Goal: Transaction & Acquisition: Purchase product/service

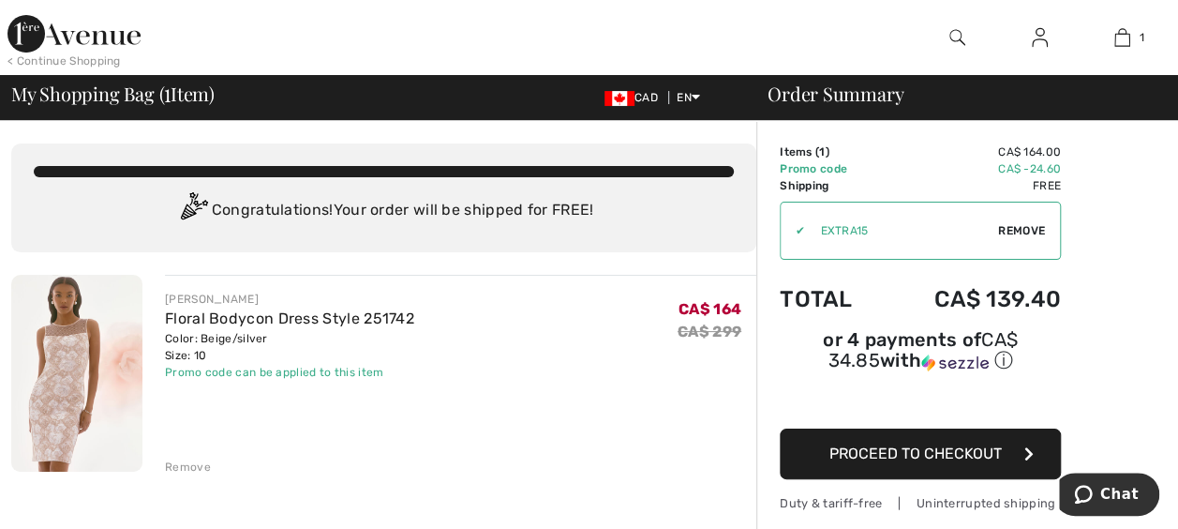
click at [61, 403] on img at bounding box center [76, 373] width 131 height 197
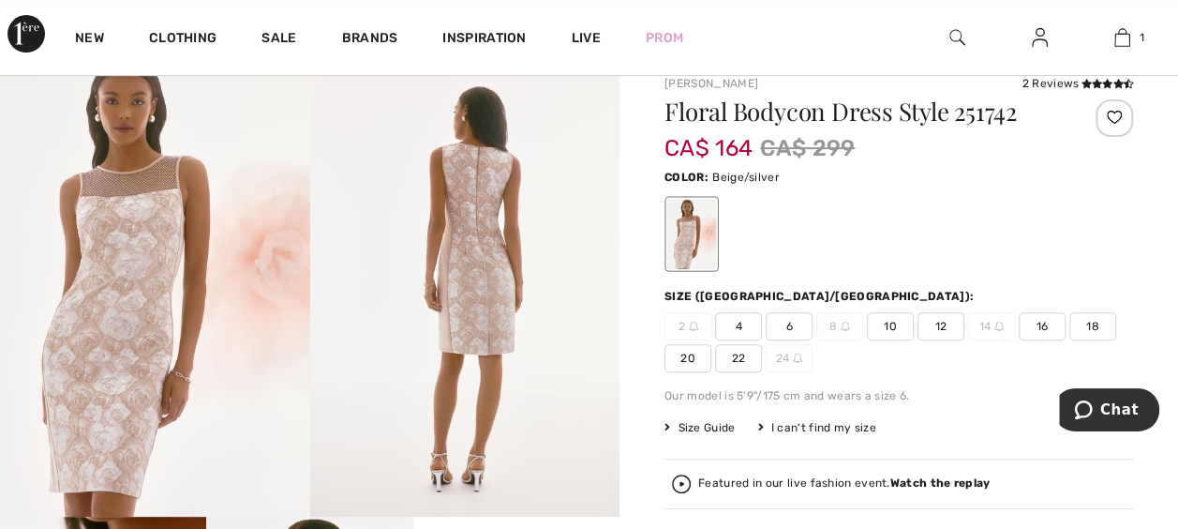
scroll to position [94, 0]
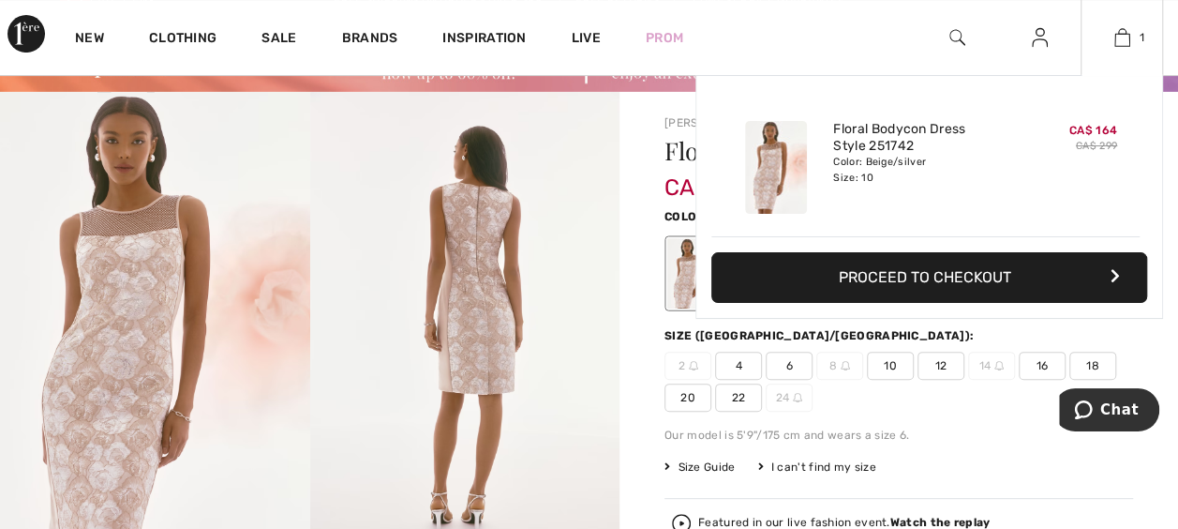
click at [1112, 275] on icon "button" at bounding box center [1115, 275] width 9 height 15
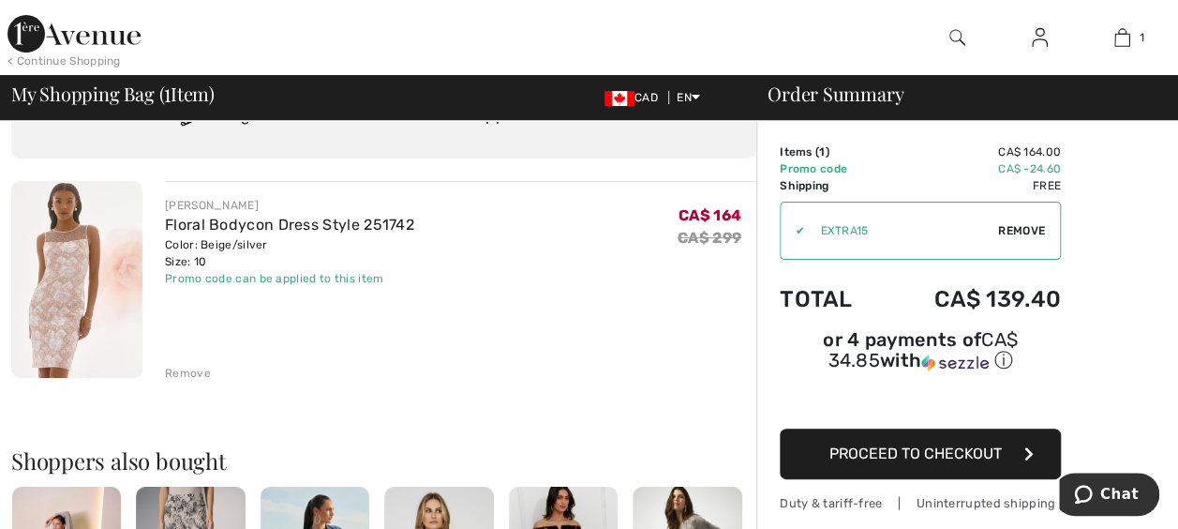
click at [872, 444] on span "Proceed to Checkout" at bounding box center [916, 453] width 172 height 18
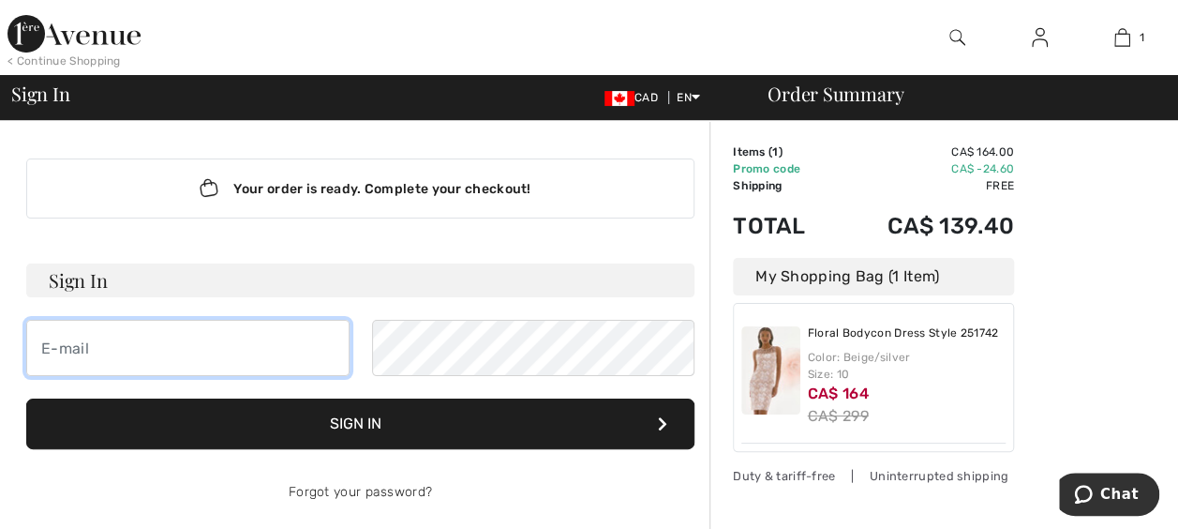
click at [129, 344] on input "email" at bounding box center [187, 348] width 323 height 56
type input "karen.pedersen@shaw.ca"
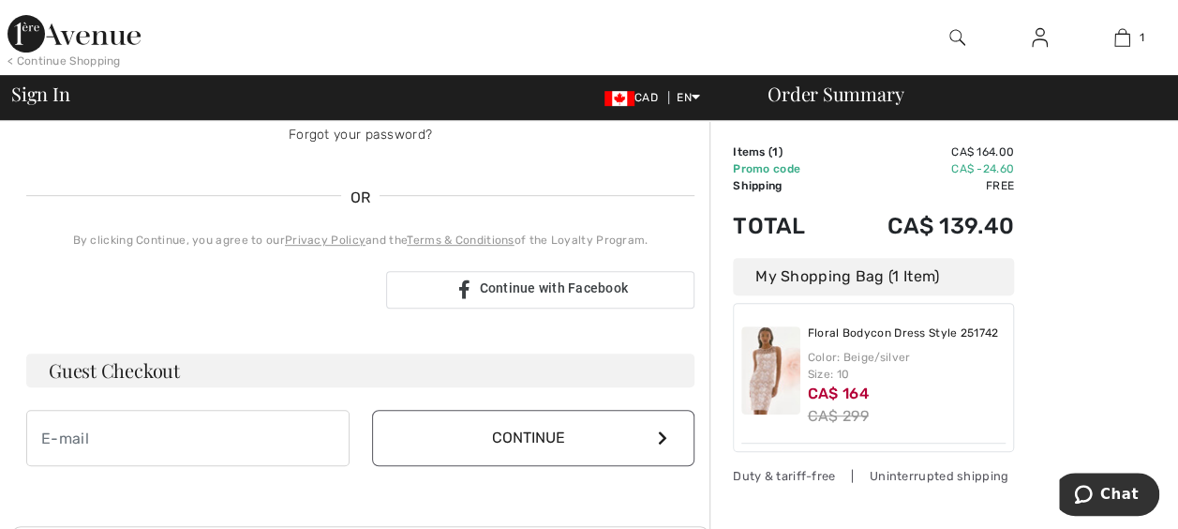
scroll to position [375, 0]
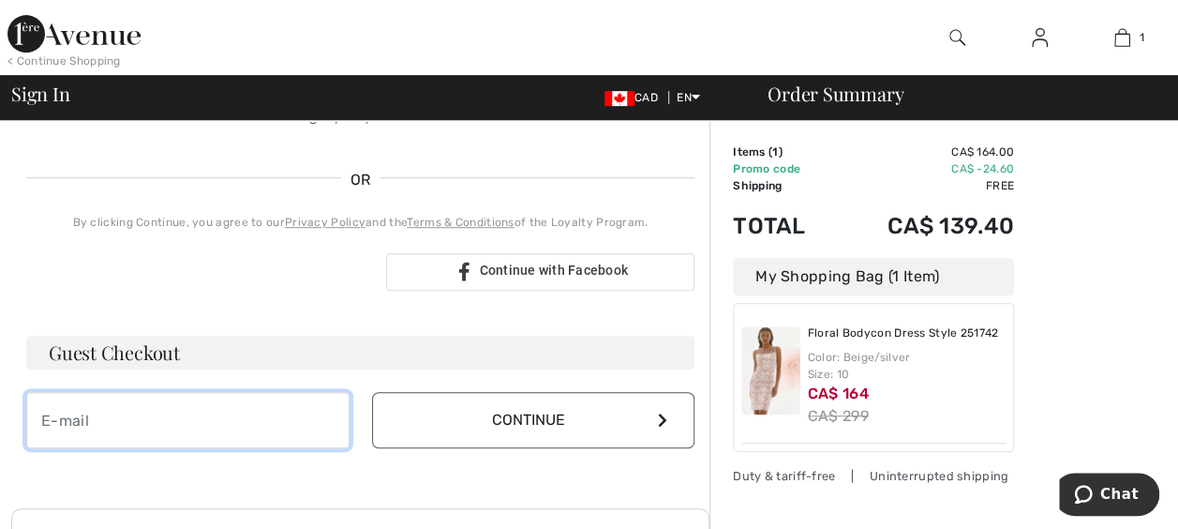
click at [92, 412] on input "email" at bounding box center [187, 420] width 323 height 56
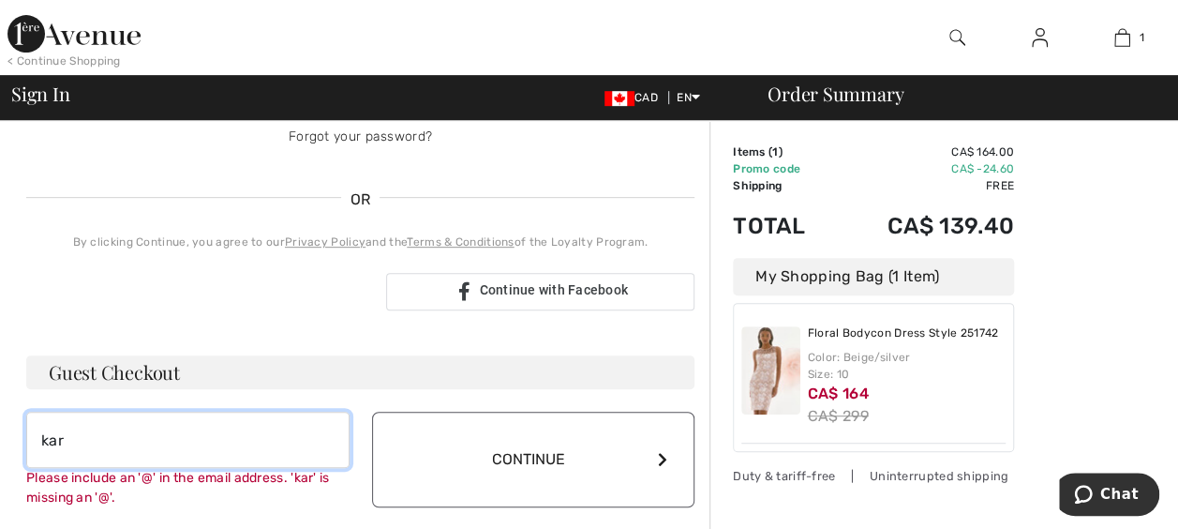
click at [227, 459] on input "kar" at bounding box center [187, 440] width 323 height 56
click at [280, 439] on input "kar" at bounding box center [187, 440] width 323 height 56
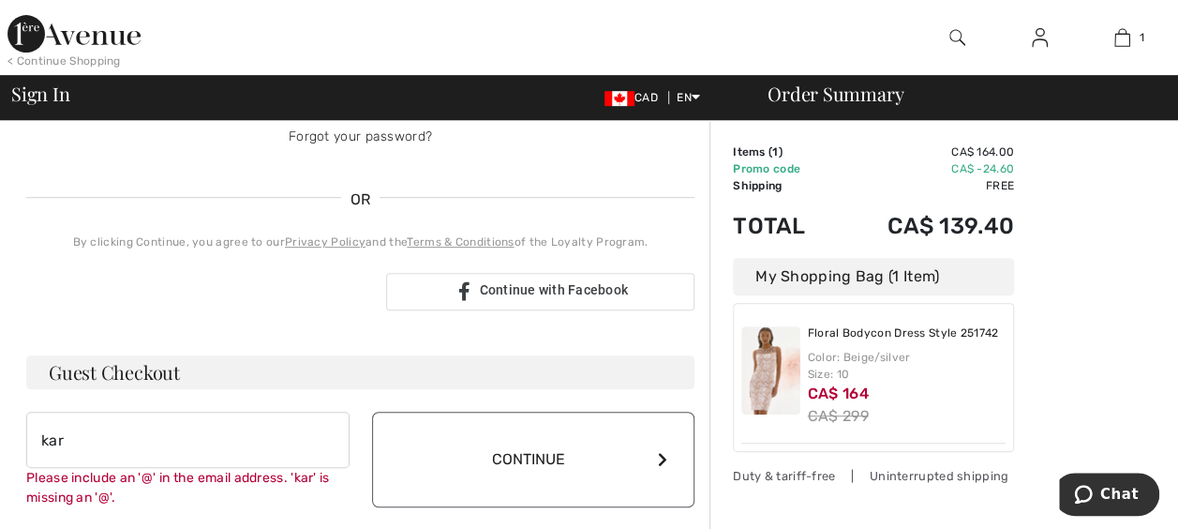
click at [313, 504] on div "Please include an '@' in the email address. 'kar' is missing an '@'." at bounding box center [187, 487] width 323 height 39
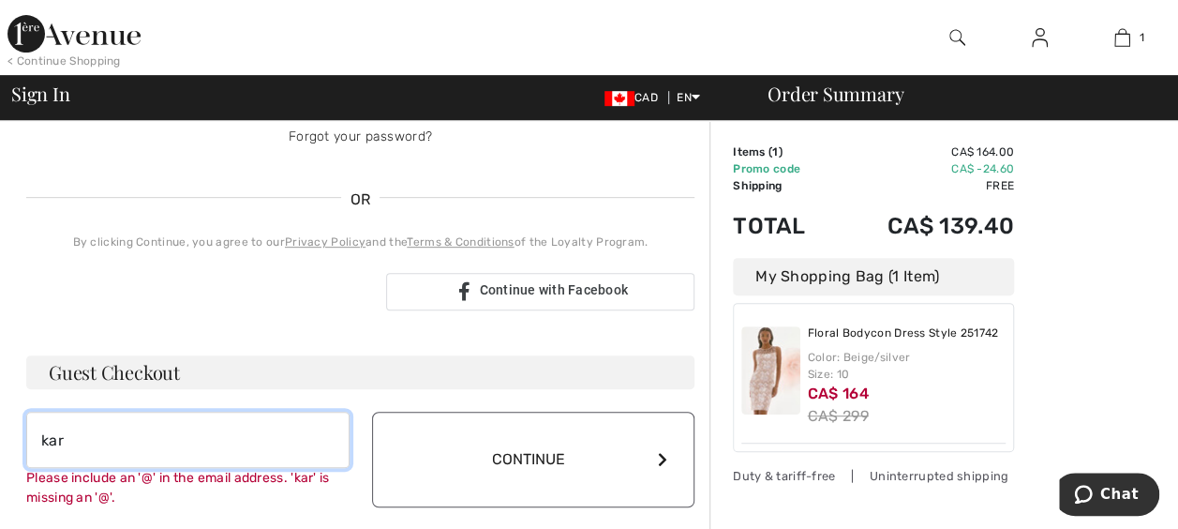
click at [110, 444] on input "kar" at bounding box center [187, 440] width 323 height 56
click at [195, 437] on input "kar" at bounding box center [187, 440] width 323 height 56
click at [202, 437] on input "kar" at bounding box center [187, 440] width 323 height 56
click at [372, 412] on button "Continue" at bounding box center [533, 460] width 323 height 96
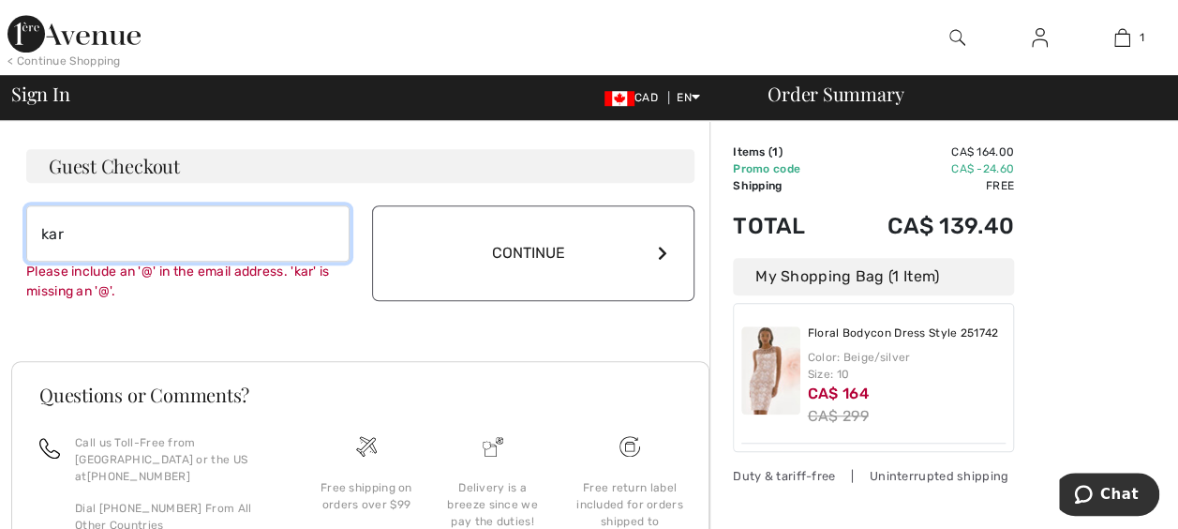
scroll to position [635, 0]
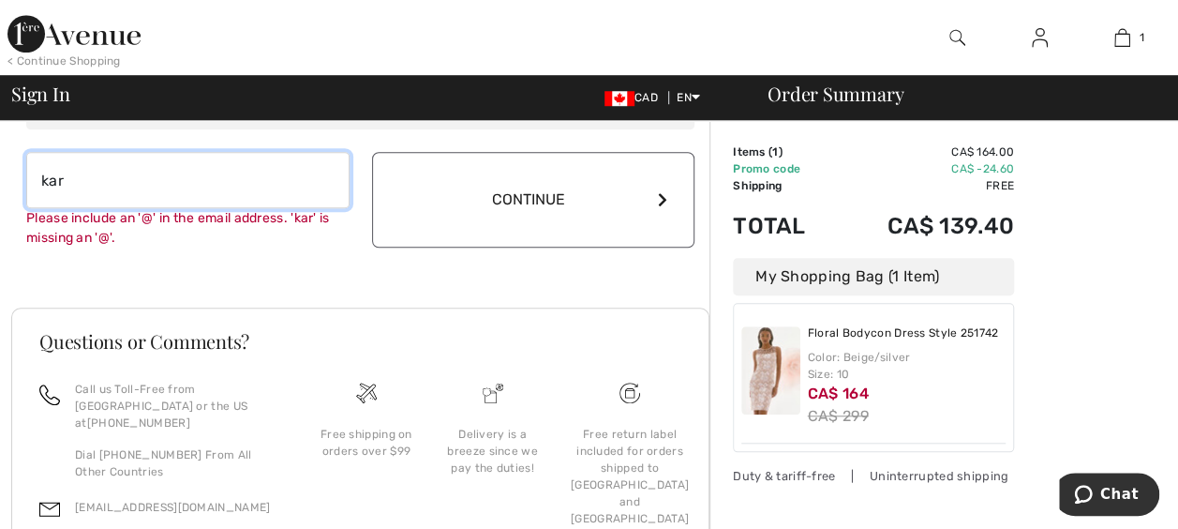
click at [75, 175] on input "kar" at bounding box center [187, 180] width 323 height 56
type input "[PERSON_NAME][EMAIL_ADDRESS][PERSON_NAME][PERSON_NAME][DOMAIN_NAME]"
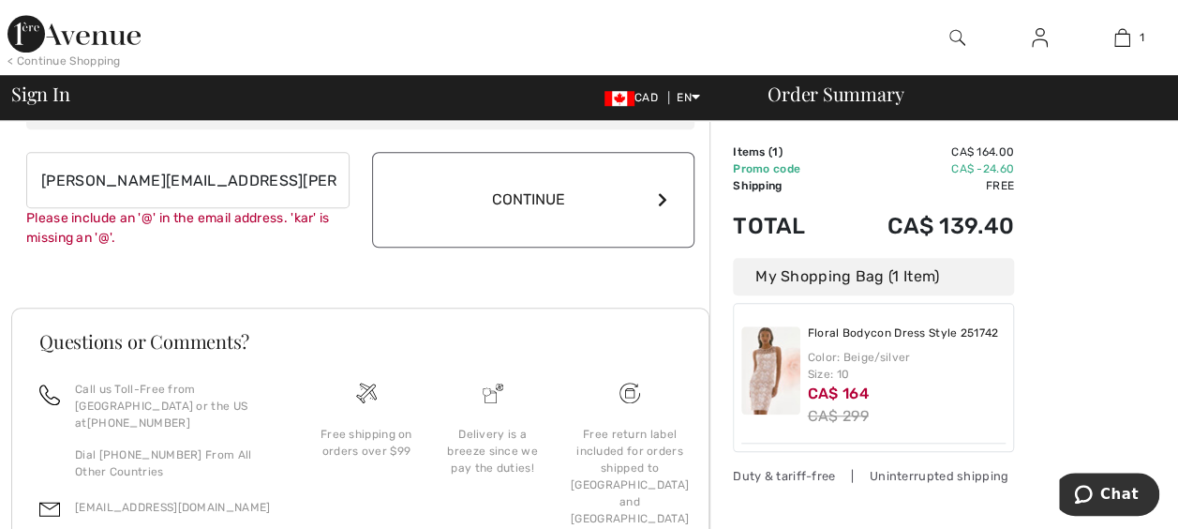
click at [513, 198] on button "Continue" at bounding box center [533, 200] width 323 height 96
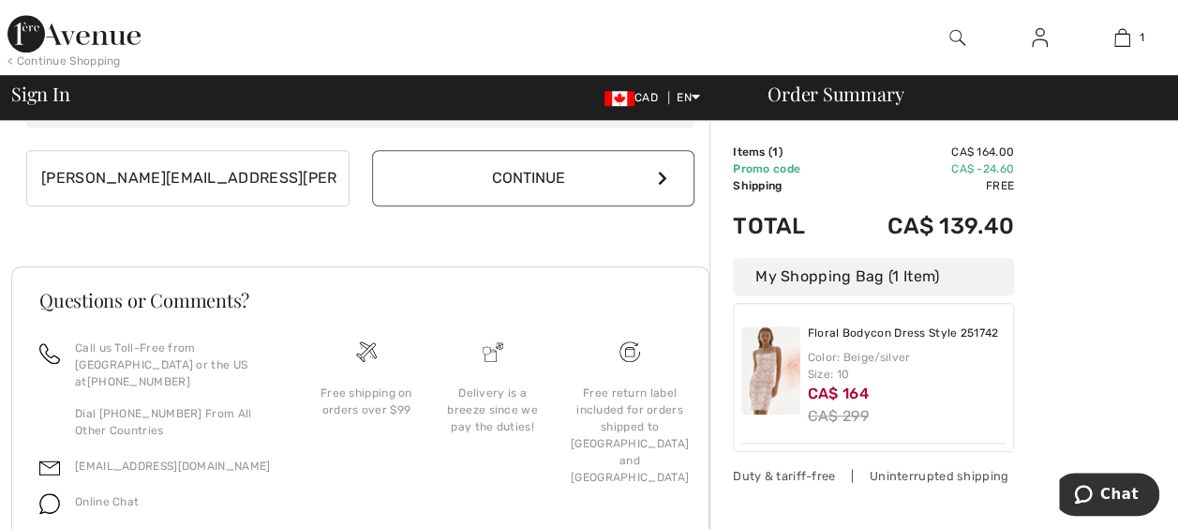
scroll to position [615, 0]
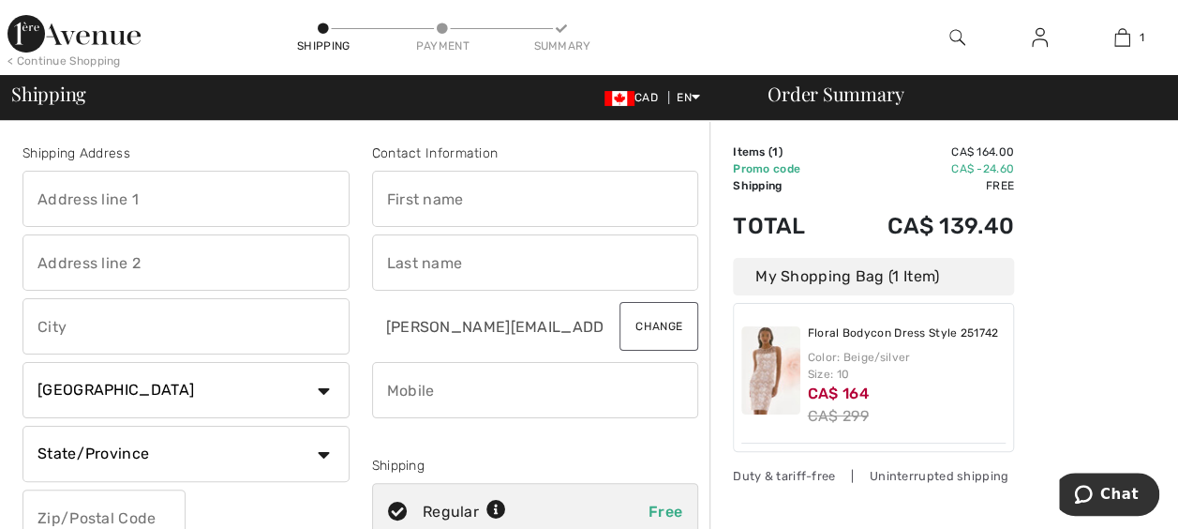
click at [204, 201] on input "text" at bounding box center [185, 199] width 327 height 56
click at [118, 200] on input "text" at bounding box center [185, 199] width 327 height 56
type input "[STREET_ADDRESS]"
click at [84, 324] on input "text" at bounding box center [185, 326] width 327 height 56
type input "[GEOGRAPHIC_DATA]"
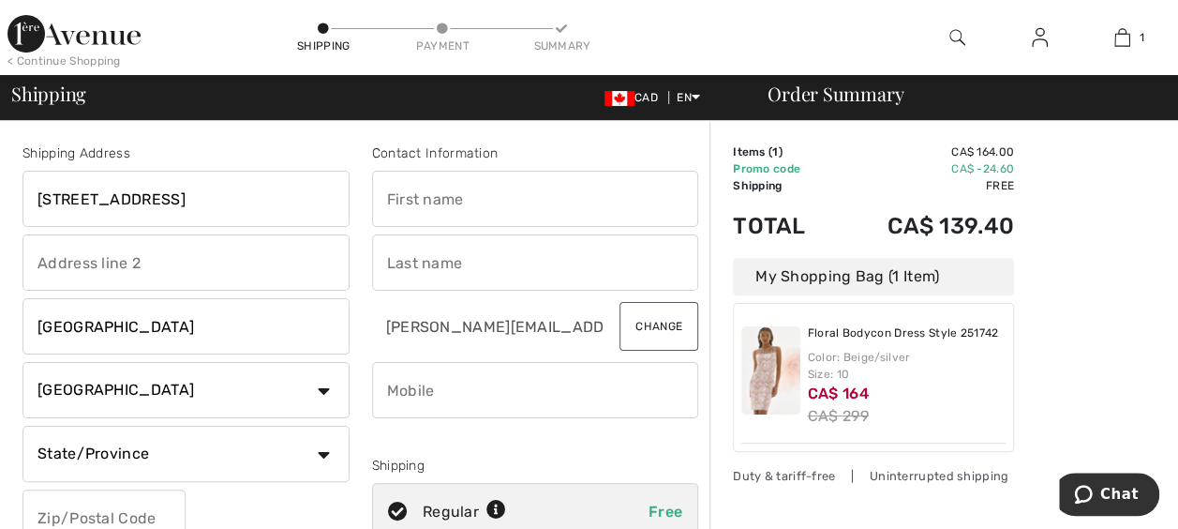
click at [106, 447] on select "State/Province [GEOGRAPHIC_DATA] [GEOGRAPHIC_DATA] [GEOGRAPHIC_DATA] [GEOGRAPHI…" at bounding box center [185, 454] width 327 height 56
select select "BC"
click at [22, 426] on select "State/Province [GEOGRAPHIC_DATA] [GEOGRAPHIC_DATA] [GEOGRAPHIC_DATA] [GEOGRAPHI…" at bounding box center [185, 454] width 327 height 56
click at [144, 497] on input "text" at bounding box center [103, 517] width 163 height 56
type input "V8K1W7"
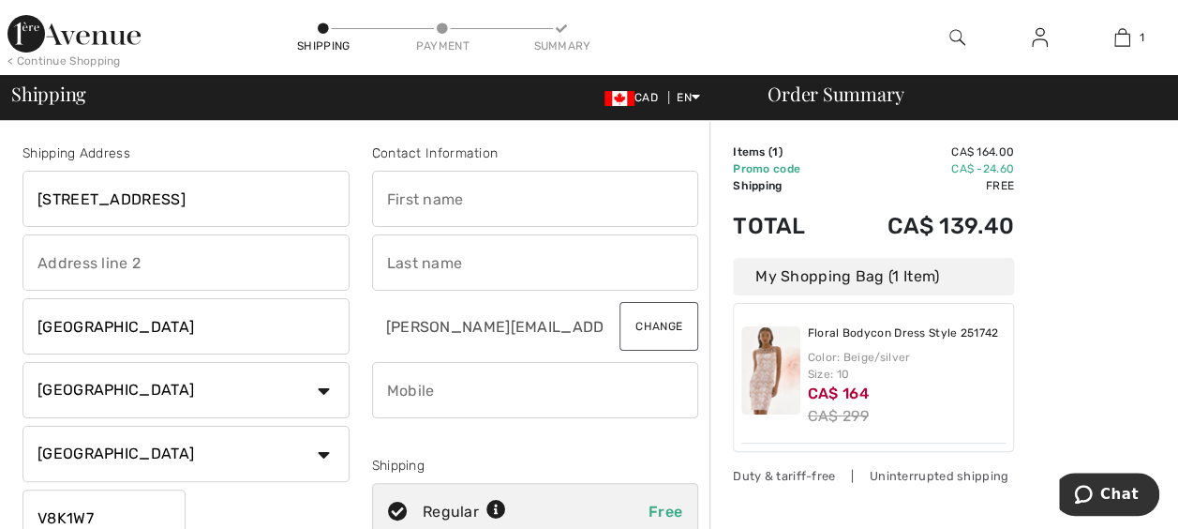
click at [573, 198] on input "text" at bounding box center [535, 199] width 327 height 56
type input "[PERSON_NAME]"
click at [482, 259] on input "Pederseb" at bounding box center [535, 262] width 327 height 56
type input "[PERSON_NAME]"
click at [482, 402] on input "phone" at bounding box center [535, 390] width 327 height 56
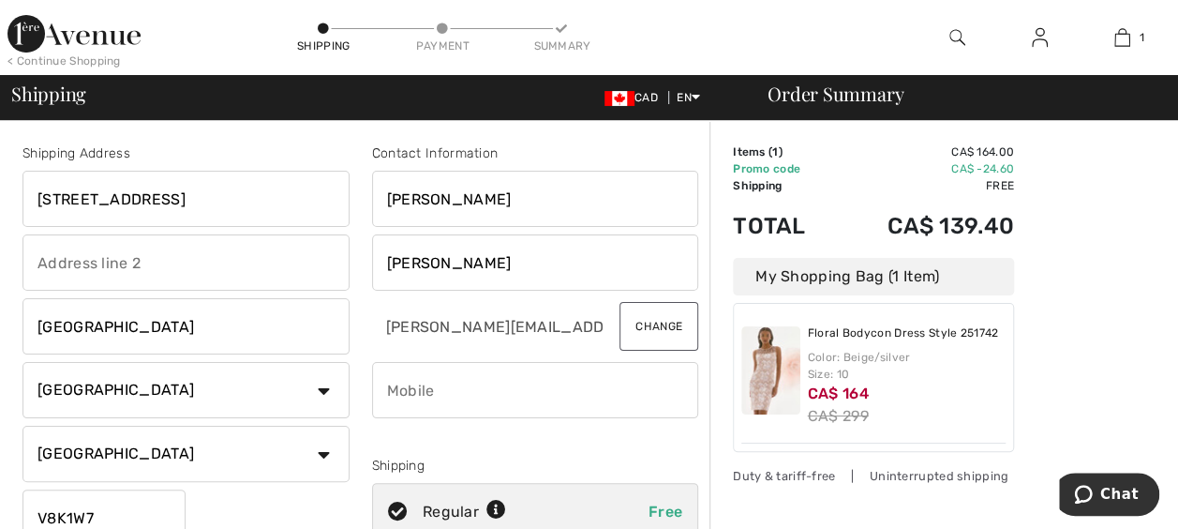
type input "2502219711"
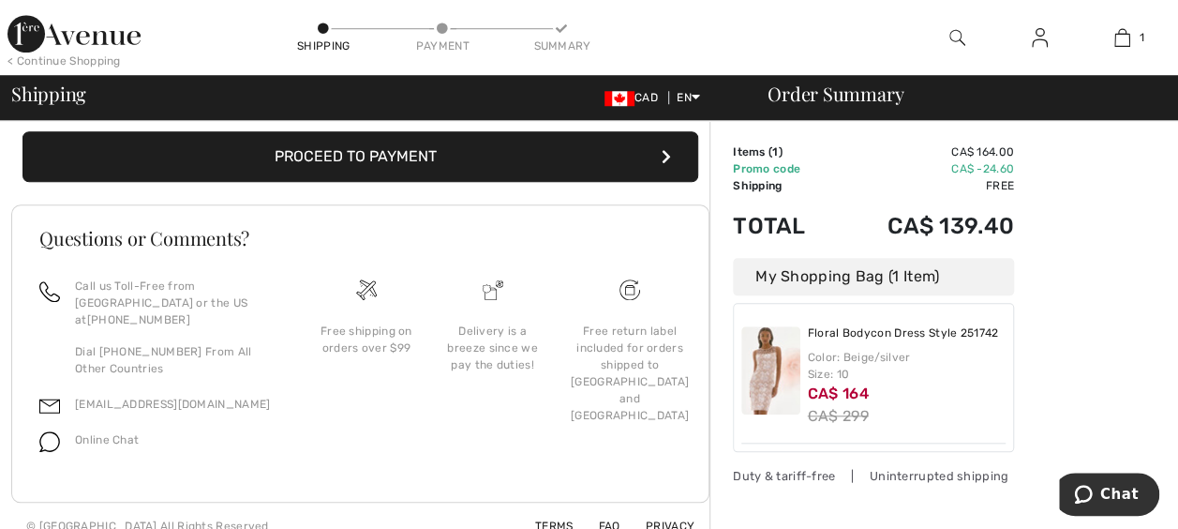
scroll to position [612, 0]
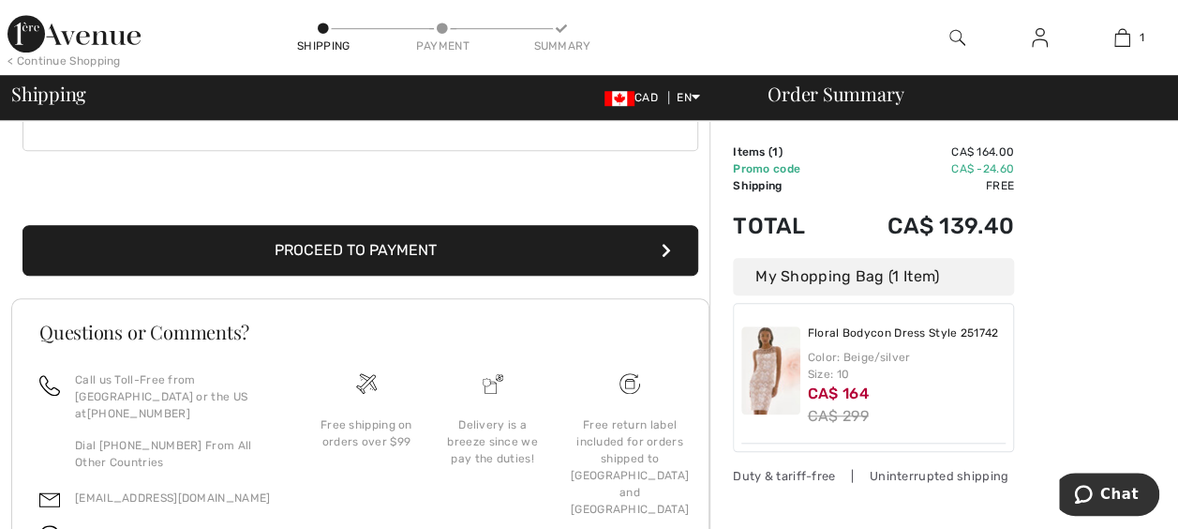
click at [397, 241] on button "Proceed to Payment" at bounding box center [360, 250] width 676 height 51
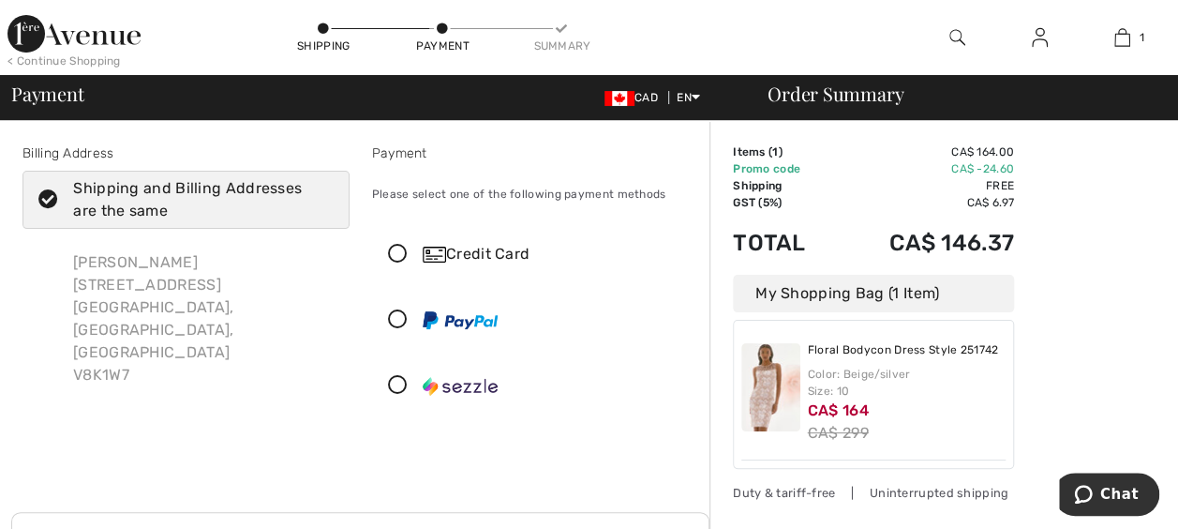
click at [395, 247] on icon at bounding box center [398, 255] width 50 height 20
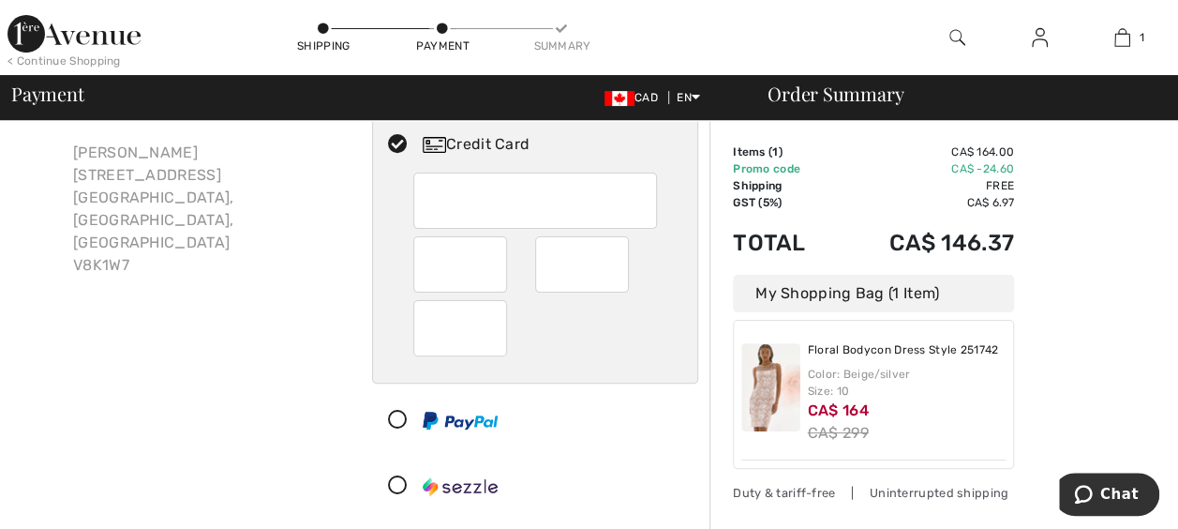
scroll to position [94, 0]
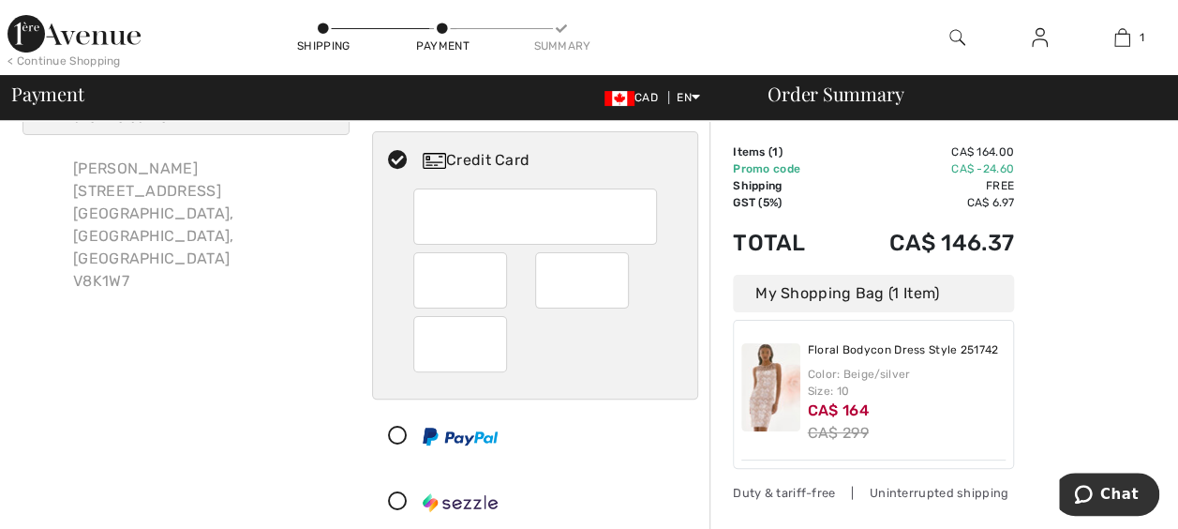
click div "Order Summary Details Items ( 1 ) CA$ 164.00 Promo code CA$ -24.60 Shipping Fre…"
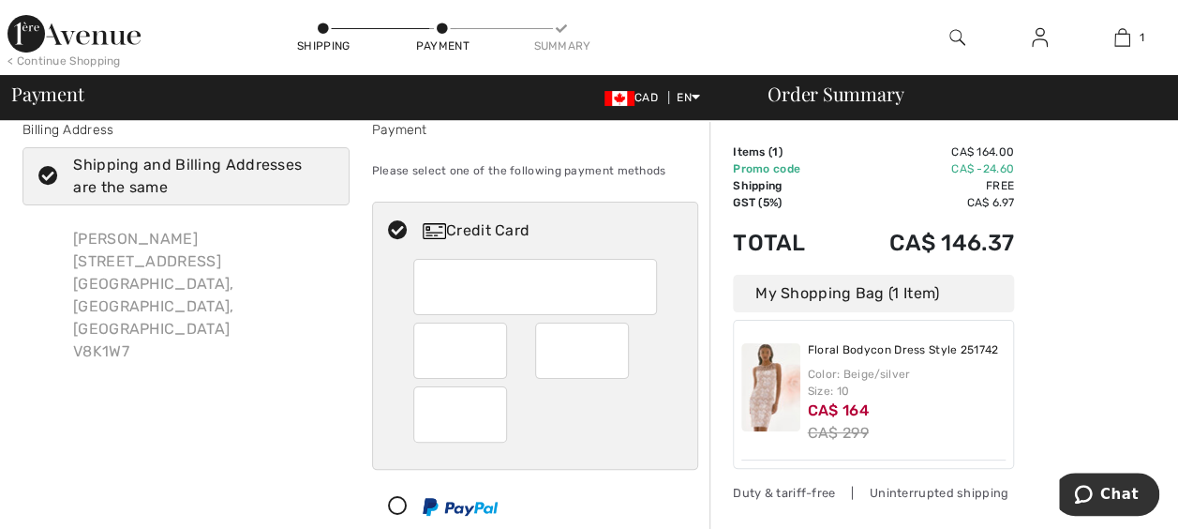
scroll to position [0, 0]
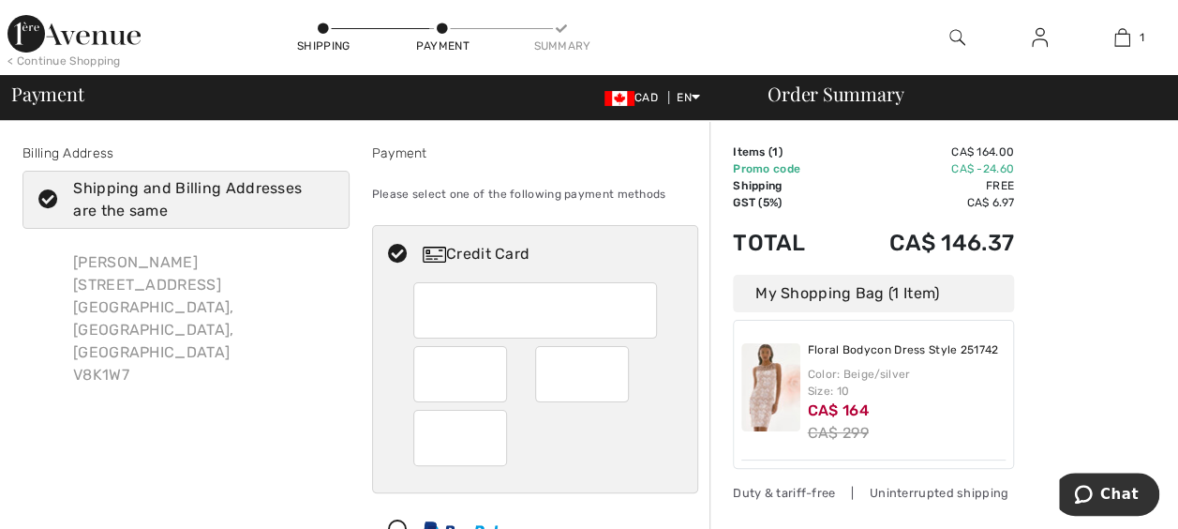
click td "CA$ 146.37"
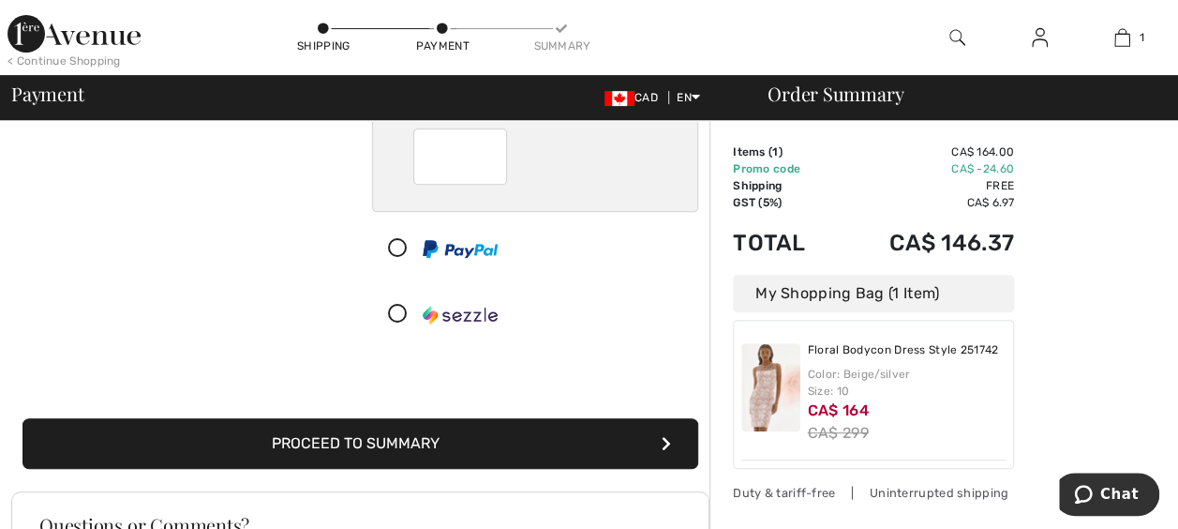
scroll to position [375, 0]
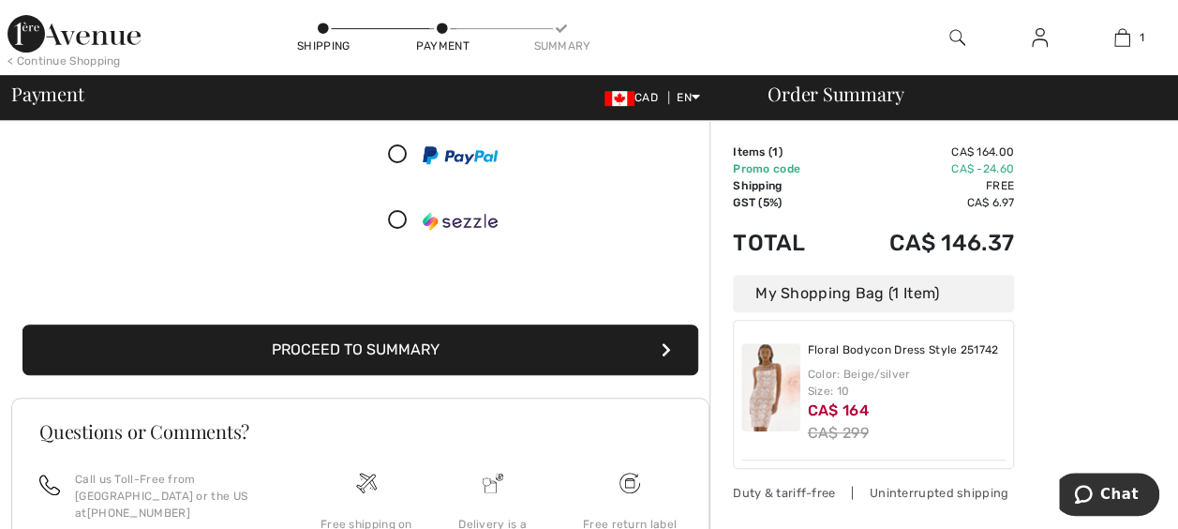
click button "Proceed to Summary"
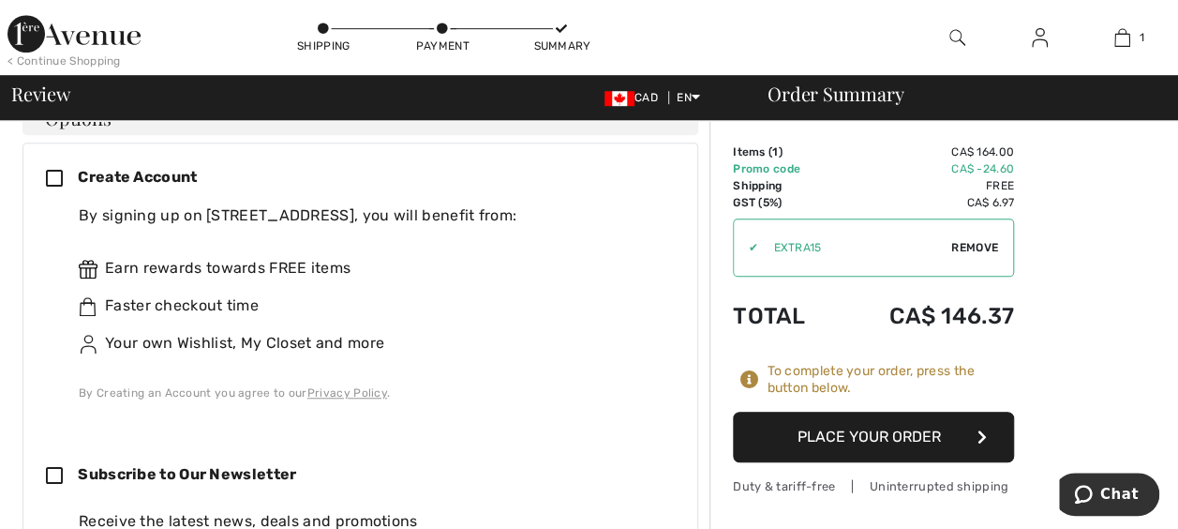
scroll to position [375, 0]
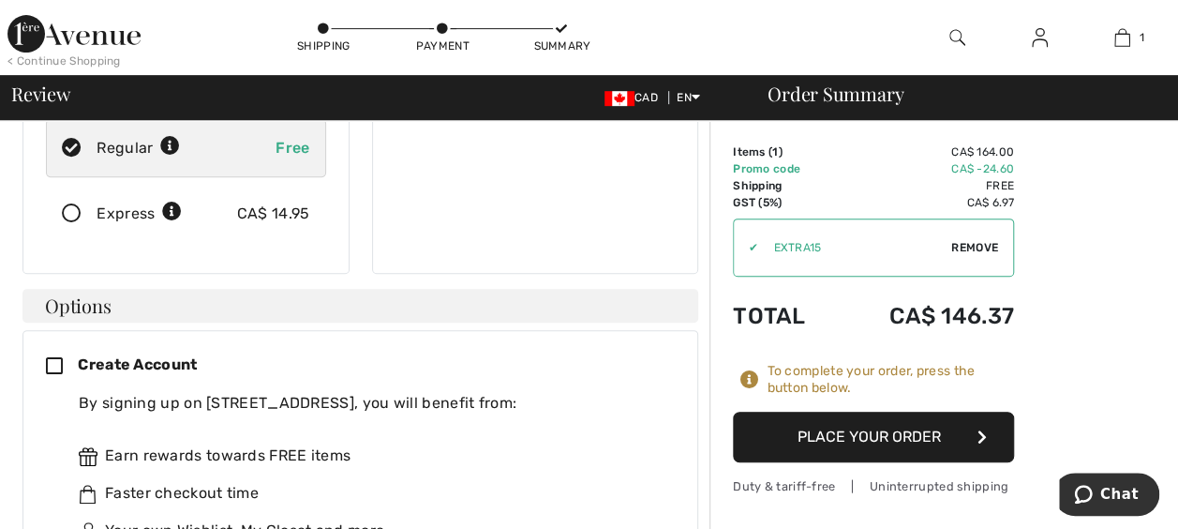
click at [877, 439] on button "Place Your Order" at bounding box center [873, 437] width 281 height 51
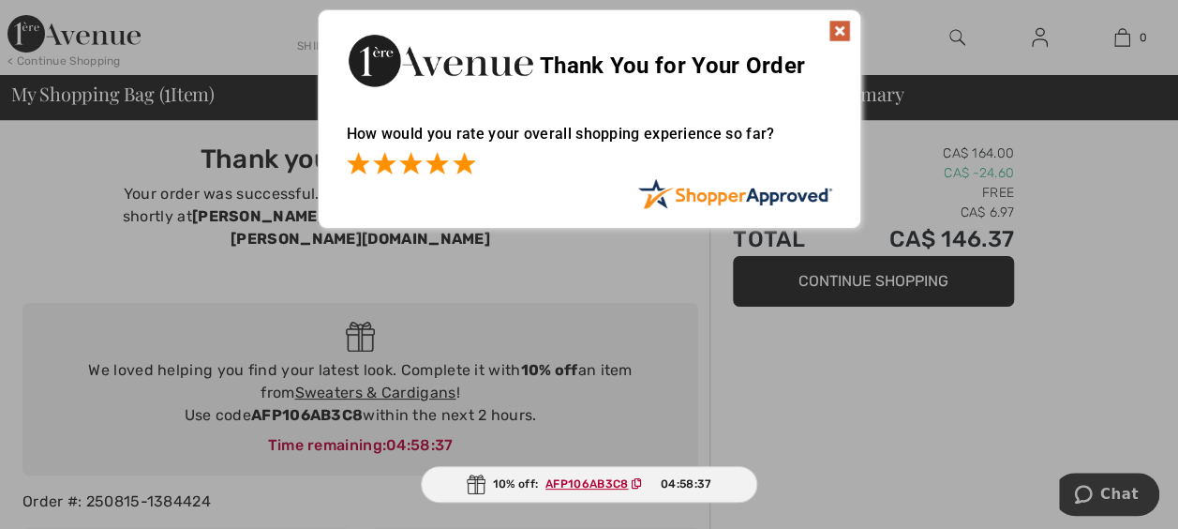
click at [467, 162] on span at bounding box center [464, 163] width 22 height 22
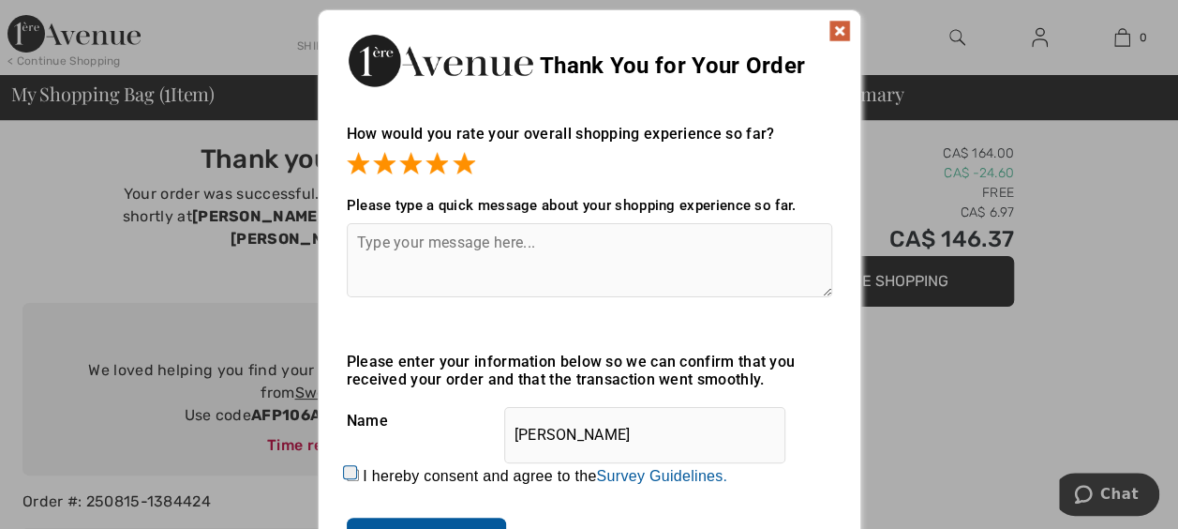
click at [840, 30] on img at bounding box center [840, 31] width 22 height 22
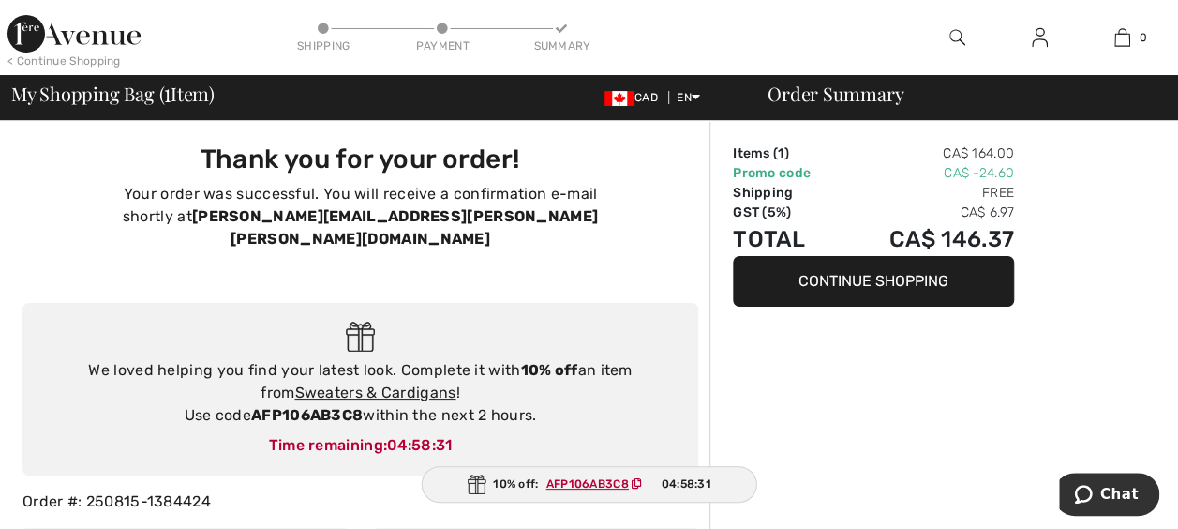
click at [416, 383] on link "Sweaters & Cardigans" at bounding box center [374, 392] width 161 height 18
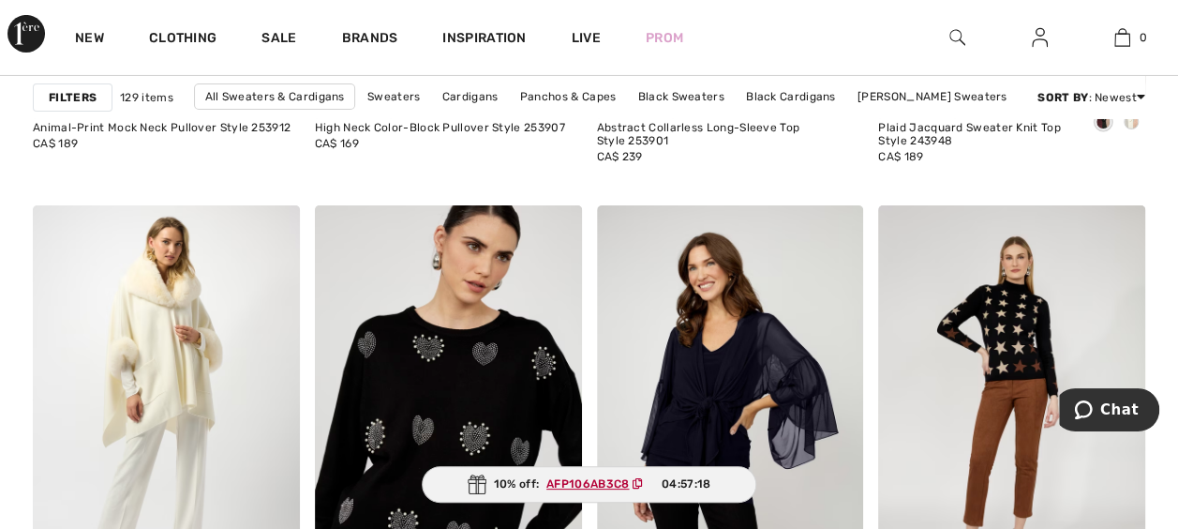
scroll to position [6937, 0]
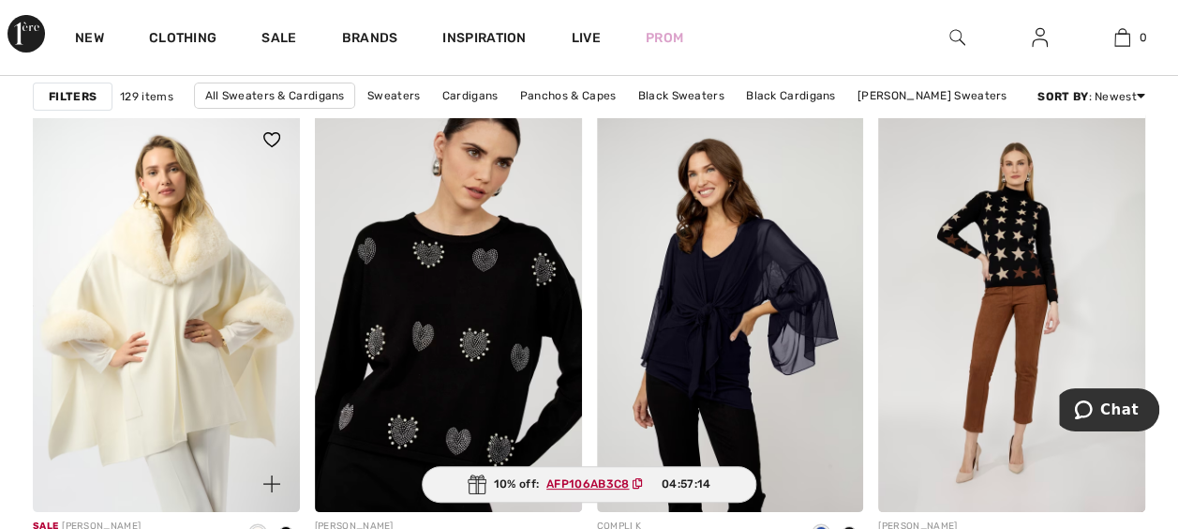
click at [134, 323] on img at bounding box center [166, 312] width 267 height 400
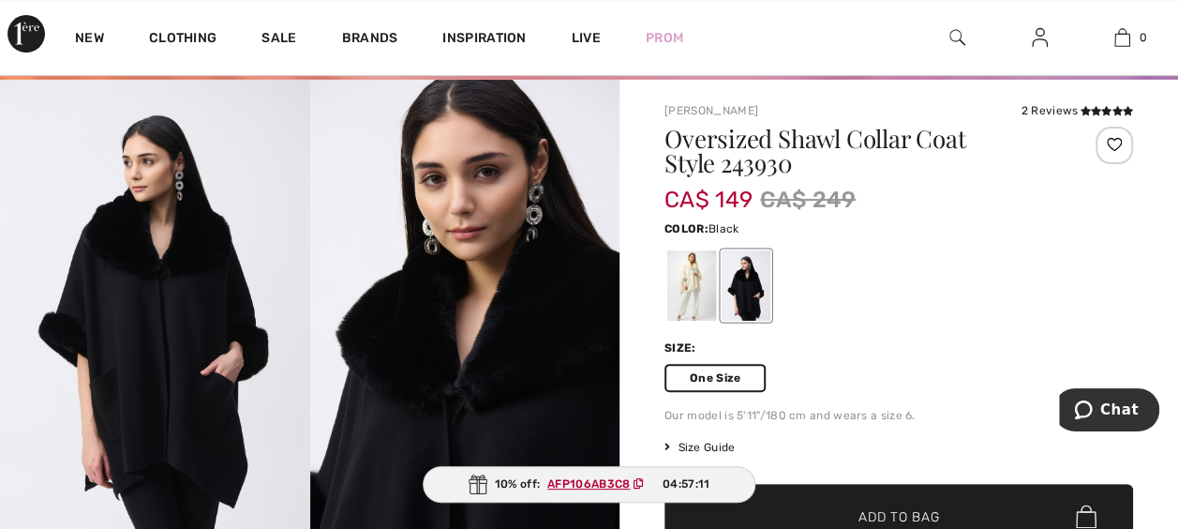
scroll to position [281, 0]
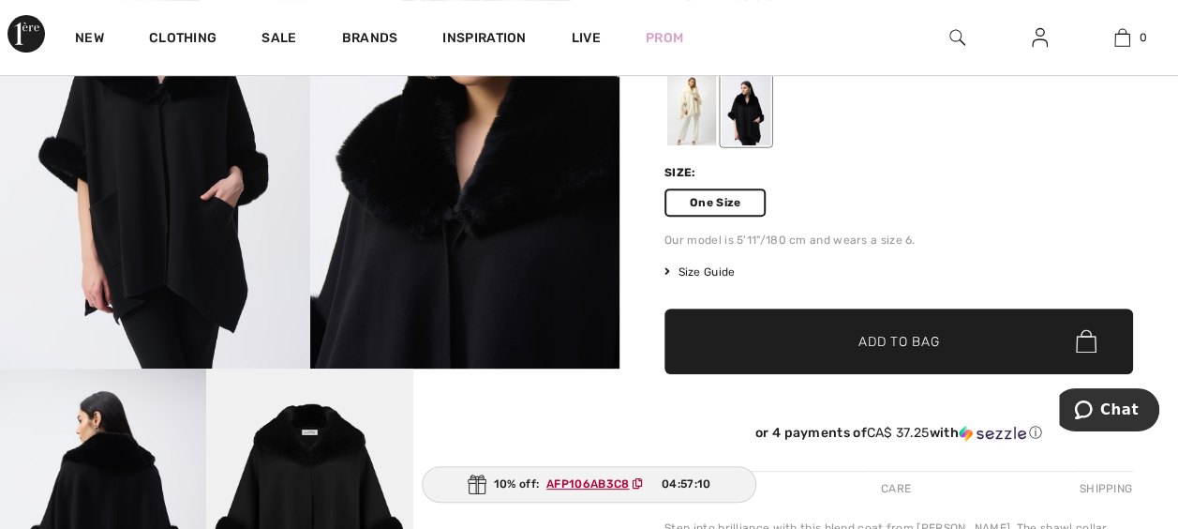
click at [677, 105] on div at bounding box center [691, 110] width 49 height 70
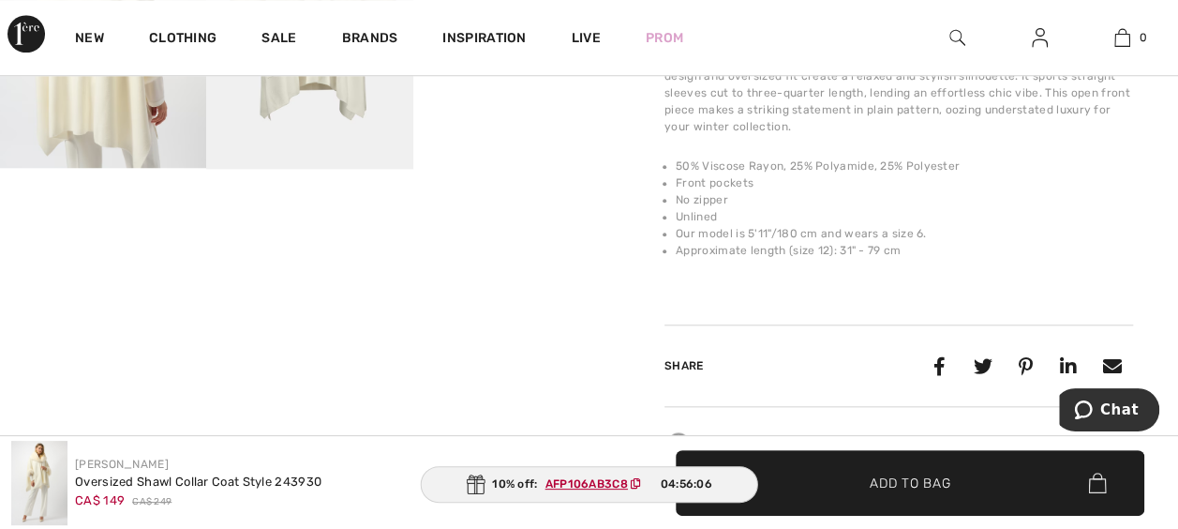
scroll to position [562, 0]
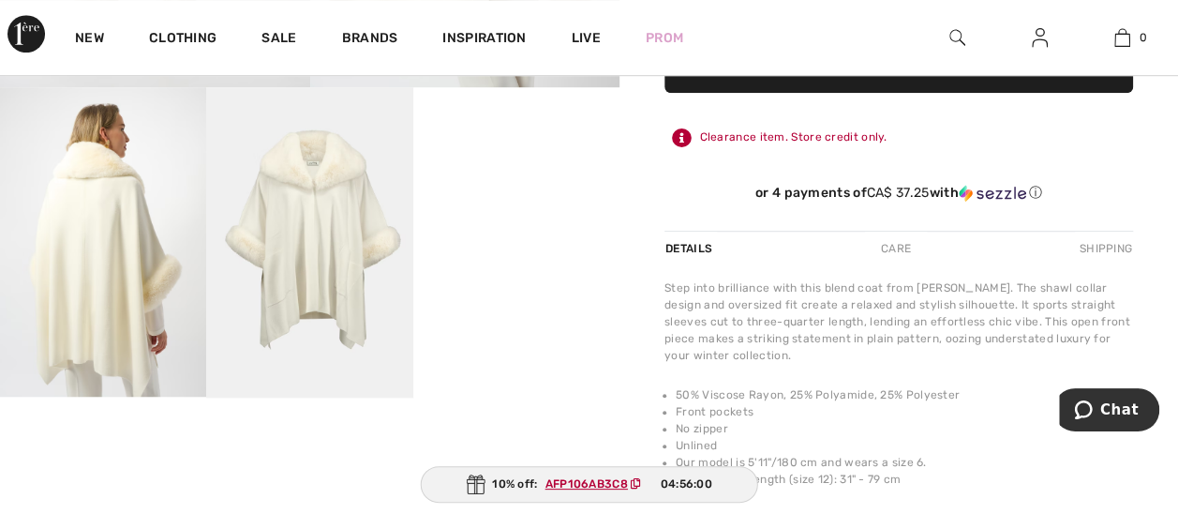
click at [112, 260] on img at bounding box center [103, 241] width 206 height 309
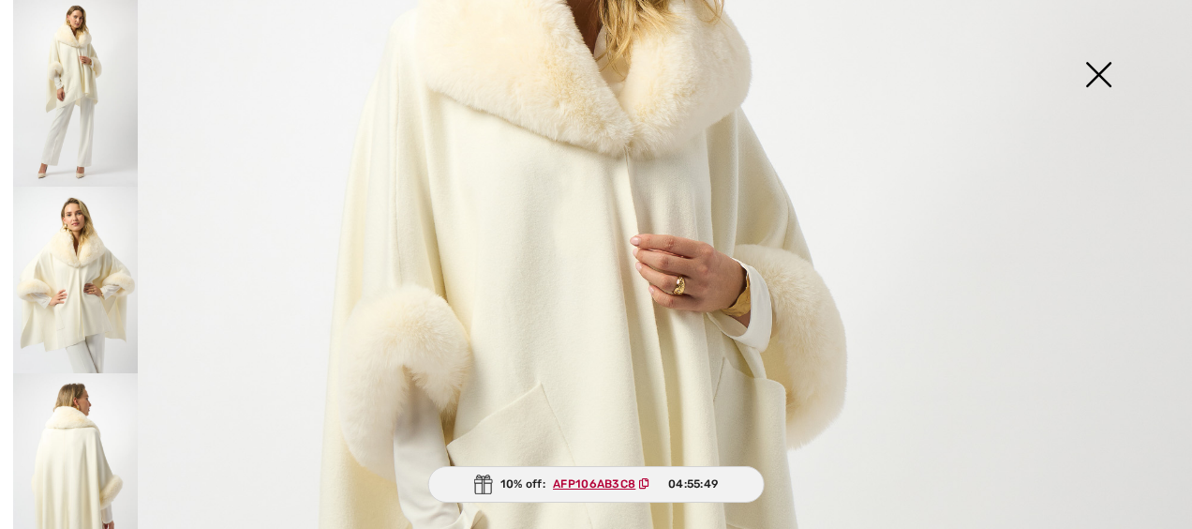
scroll to position [299, 0]
click at [60, 262] on img at bounding box center [75, 280] width 125 height 187
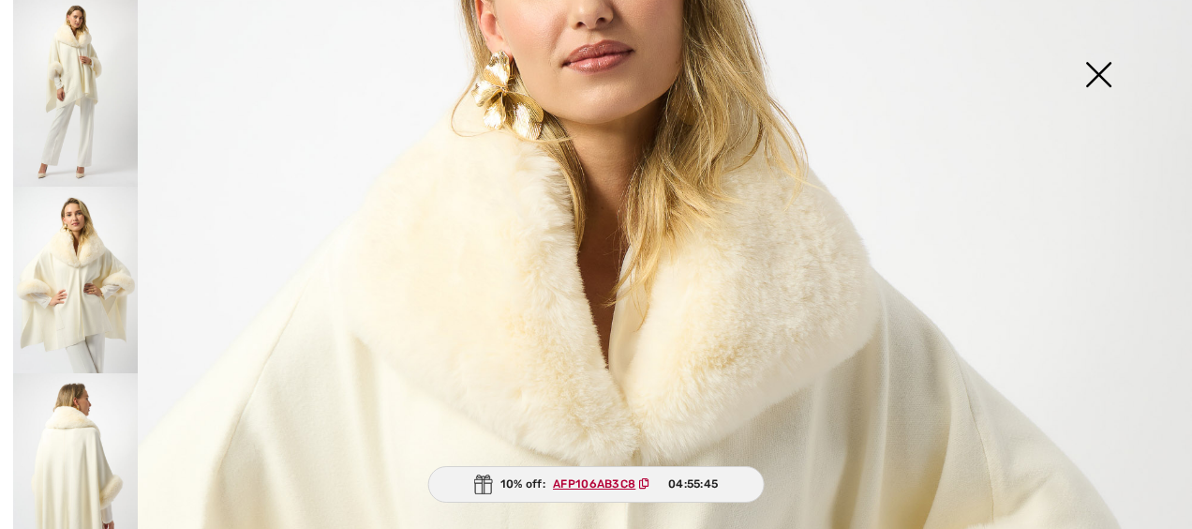
click at [71, 450] on img at bounding box center [75, 466] width 125 height 187
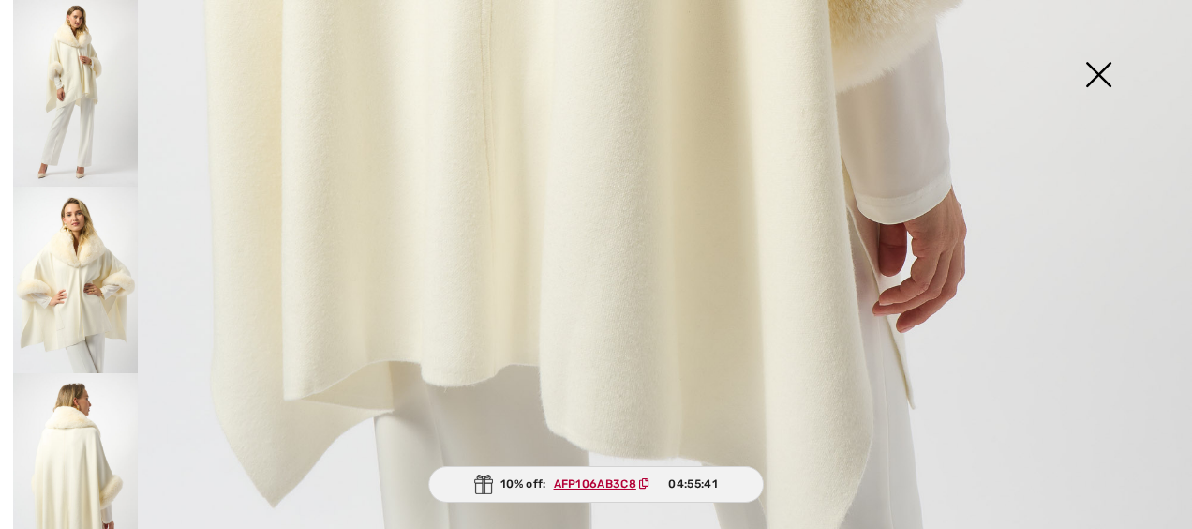
scroll to position [1236, 0]
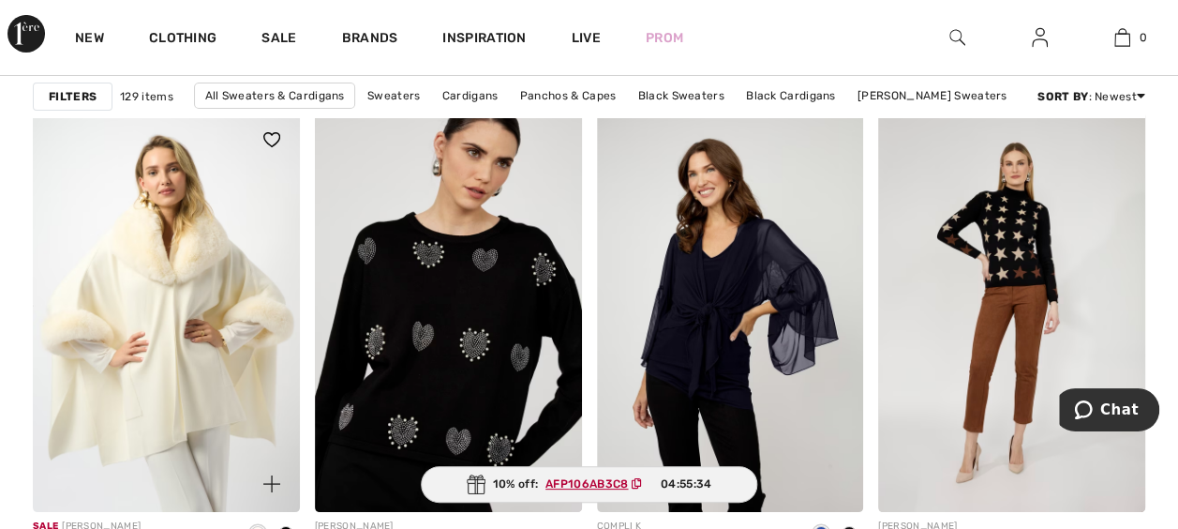
click at [153, 274] on img at bounding box center [166, 312] width 267 height 400
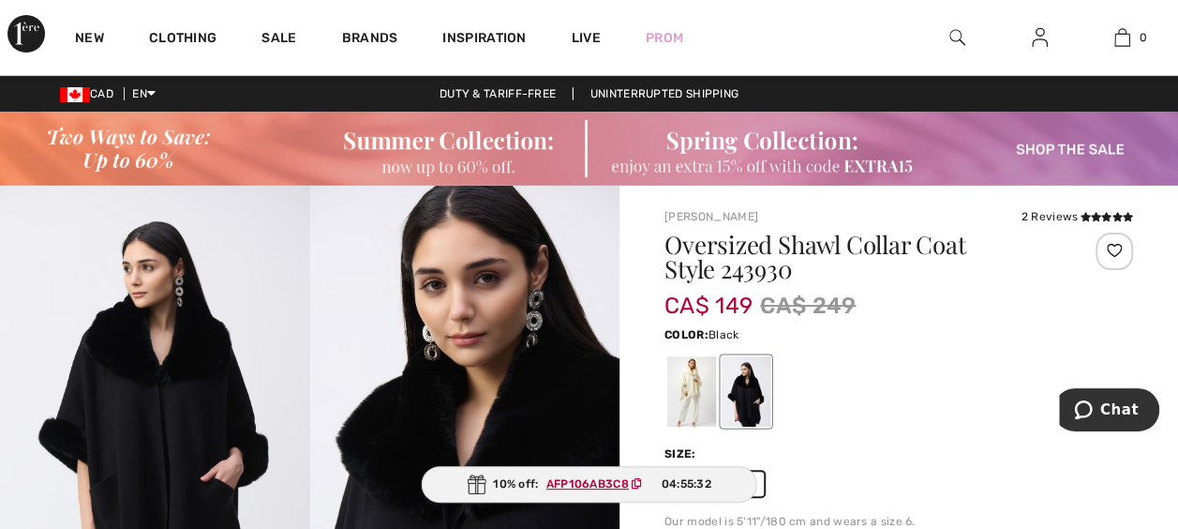
click at [761, 374] on div at bounding box center [746, 391] width 49 height 70
click at [693, 384] on div at bounding box center [691, 391] width 49 height 70
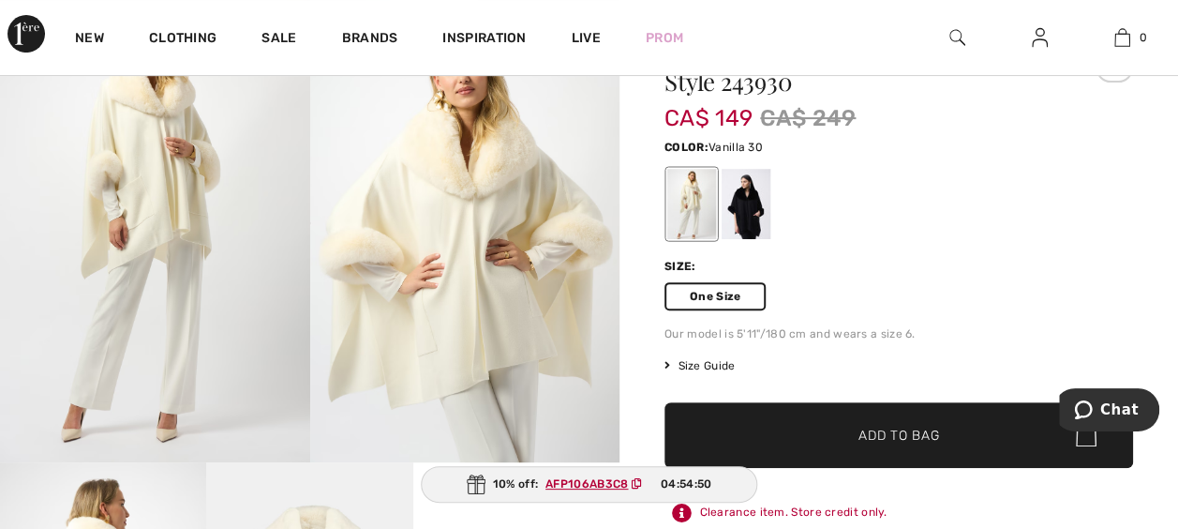
scroll to position [281, 0]
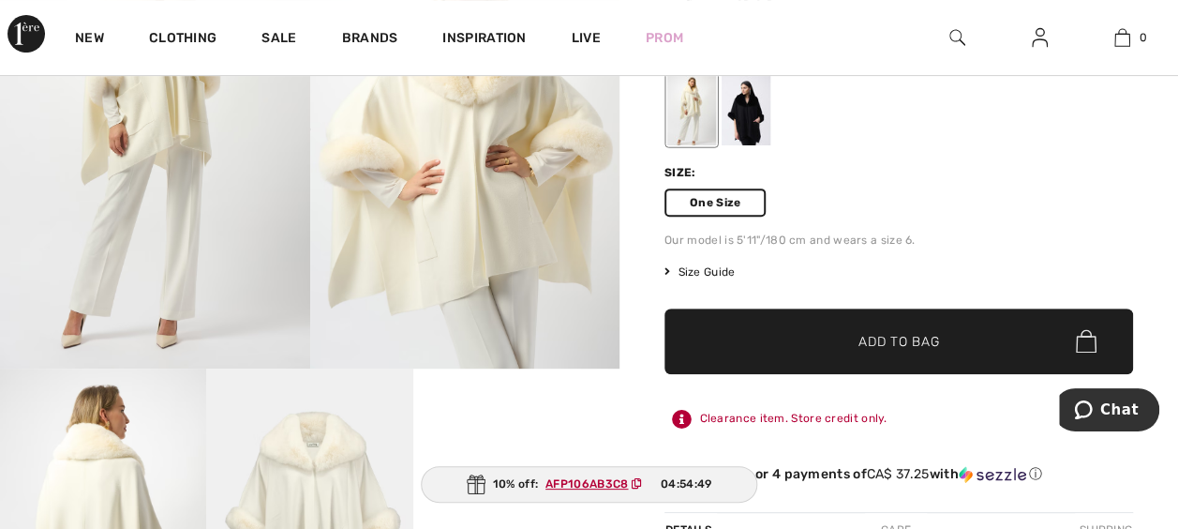
click at [867, 352] on span "✔ Added to Bag Add to Bag" at bounding box center [899, 341] width 469 height 66
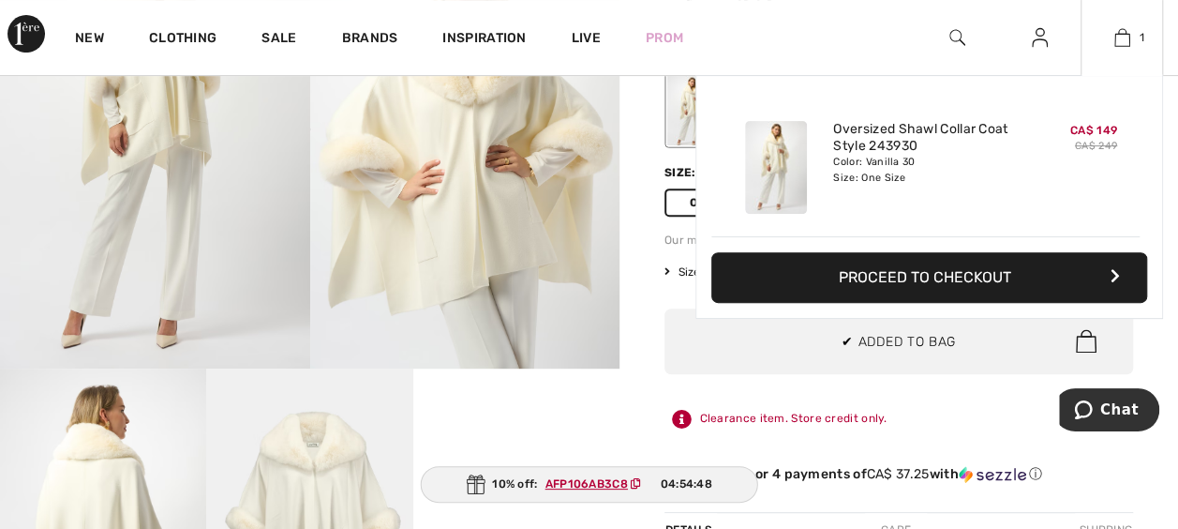
scroll to position [0, 0]
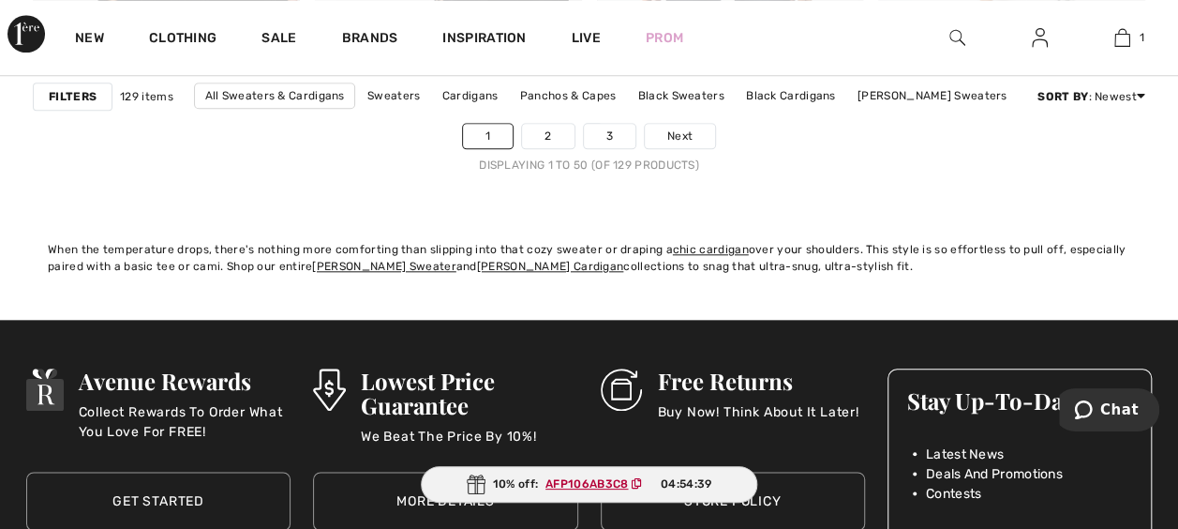
scroll to position [7874, 0]
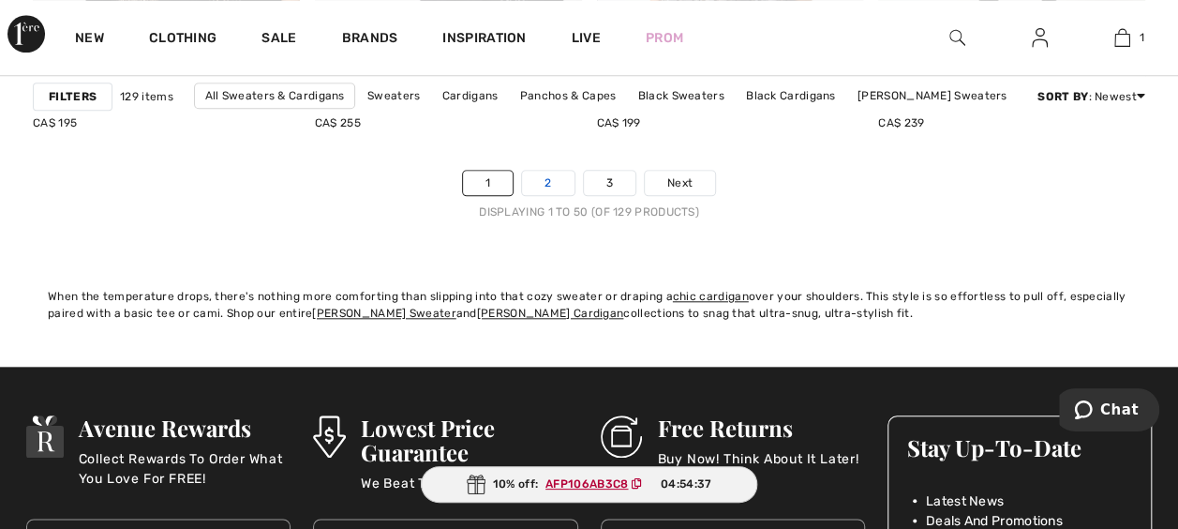
click at [552, 171] on link "2" at bounding box center [548, 183] width 52 height 24
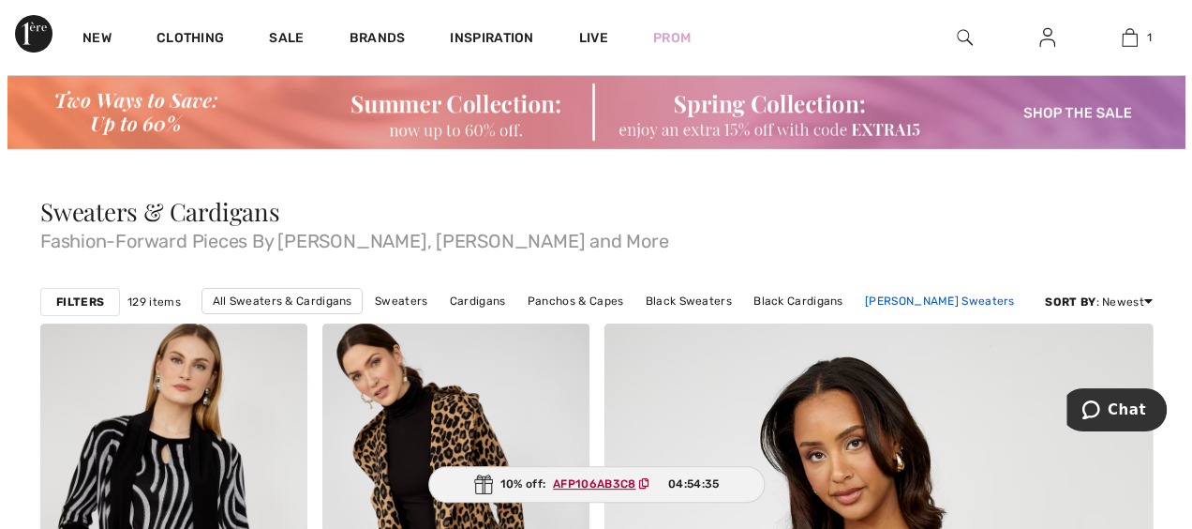
scroll to position [94, 0]
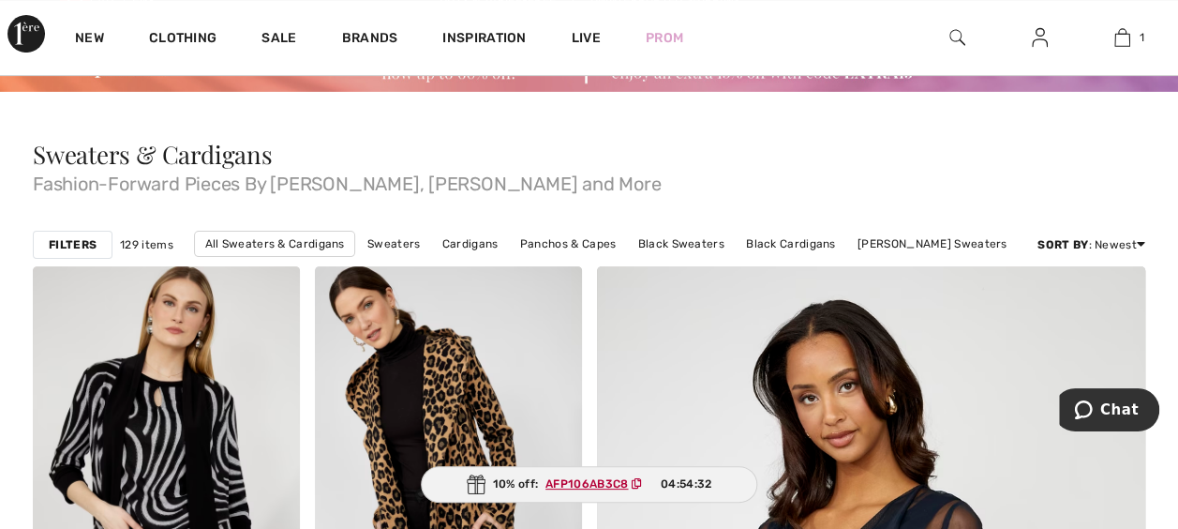
click at [70, 242] on strong "Filters" at bounding box center [73, 244] width 48 height 17
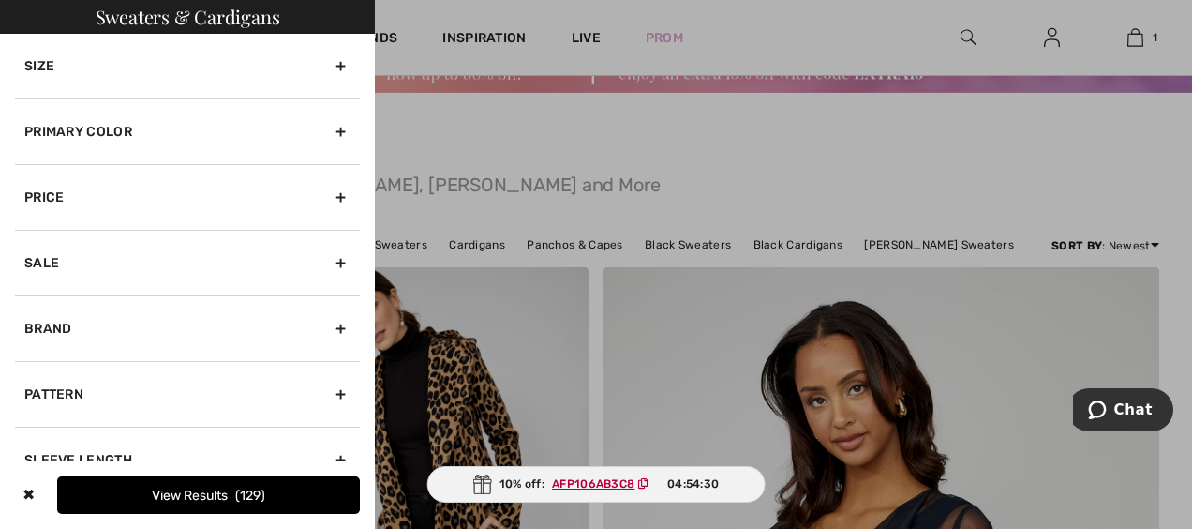
click at [69, 134] on div "Primary Color" at bounding box center [187, 131] width 345 height 66
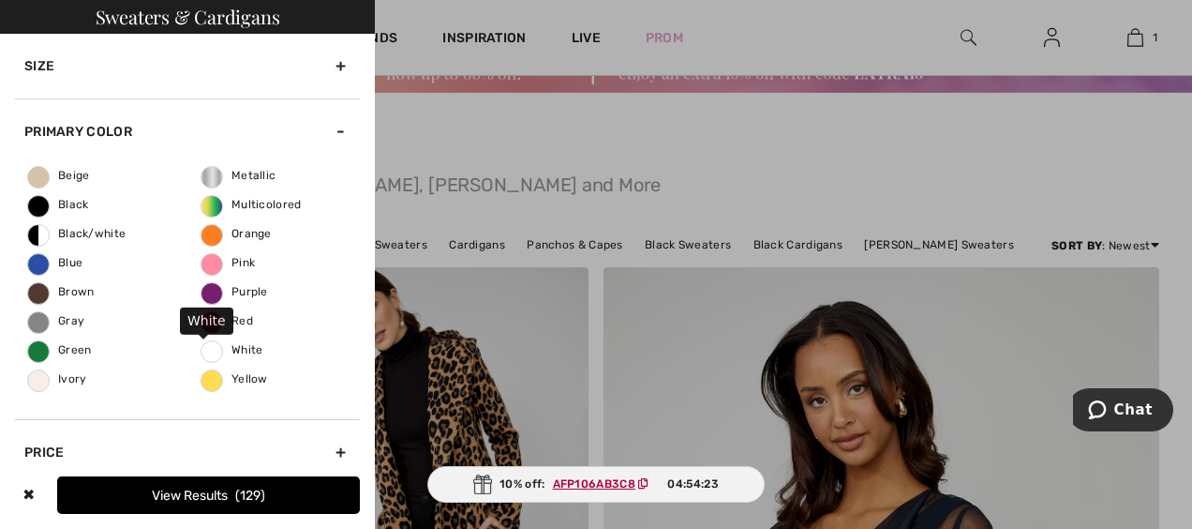
click at [234, 347] on span "White" at bounding box center [233, 349] width 62 height 13
click at [0, 0] on input "White" at bounding box center [0, 0] width 0 height 0
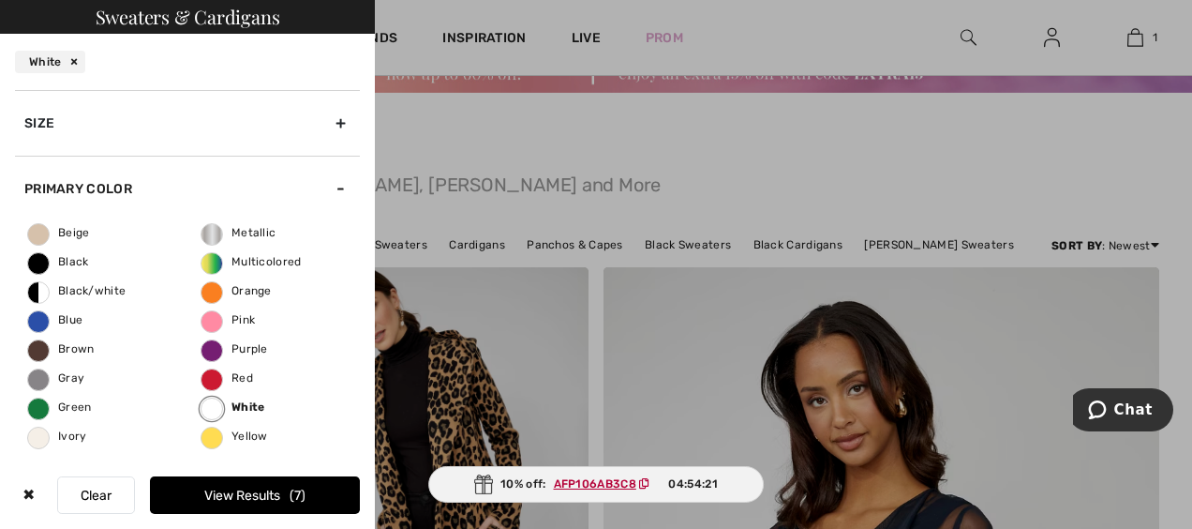
click at [217, 492] on button "View Results 7" at bounding box center [255, 494] width 210 height 37
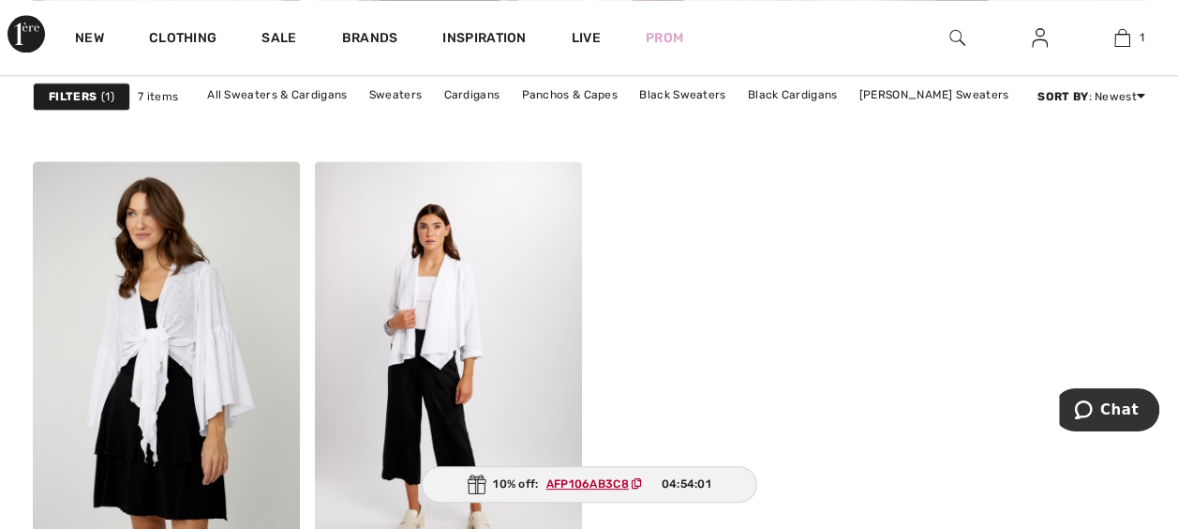
scroll to position [1138, 0]
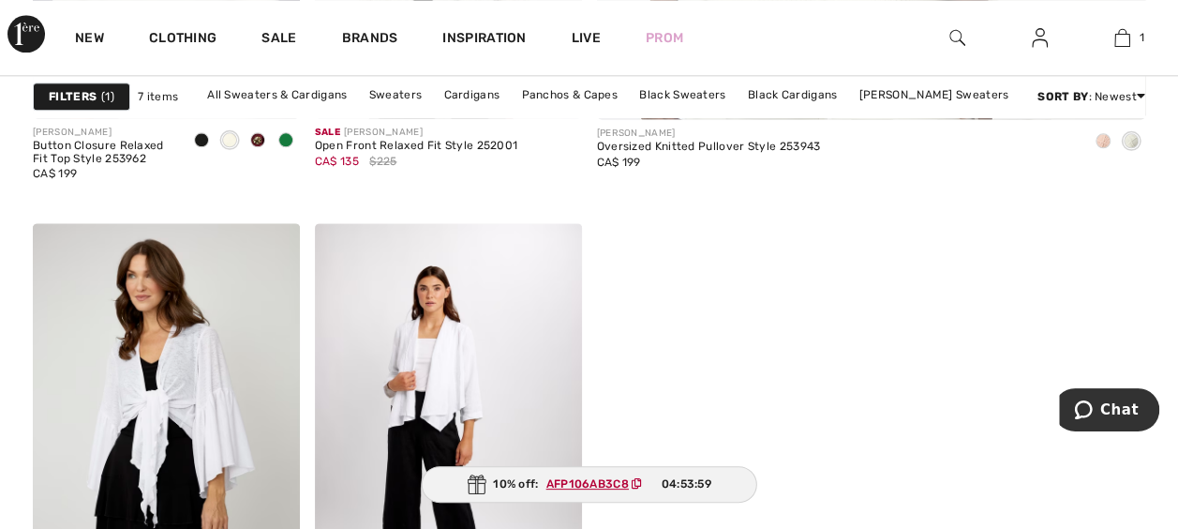
click at [90, 92] on strong "Filters" at bounding box center [73, 96] width 48 height 17
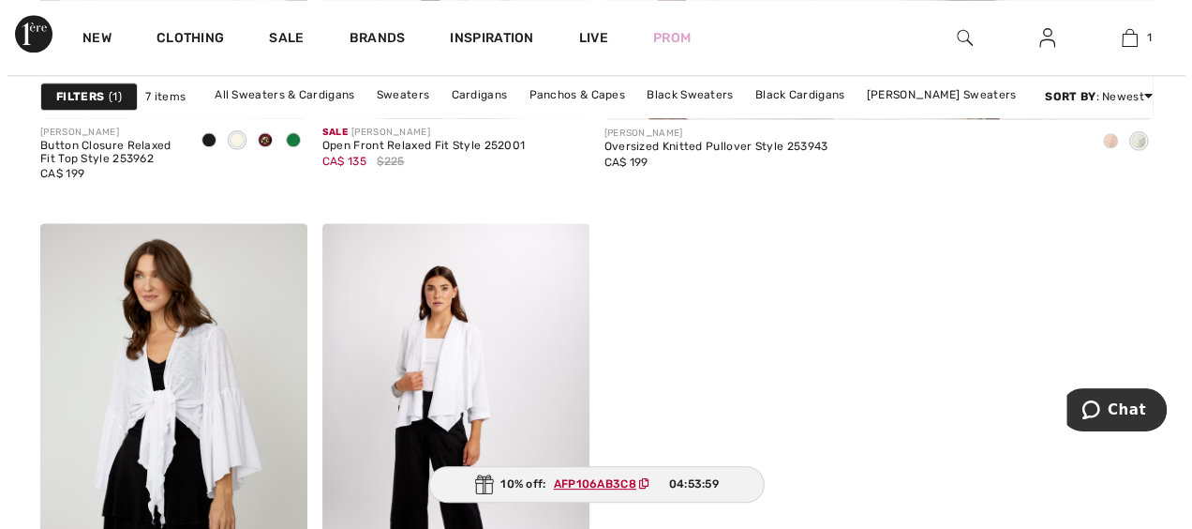
scroll to position [1139, 0]
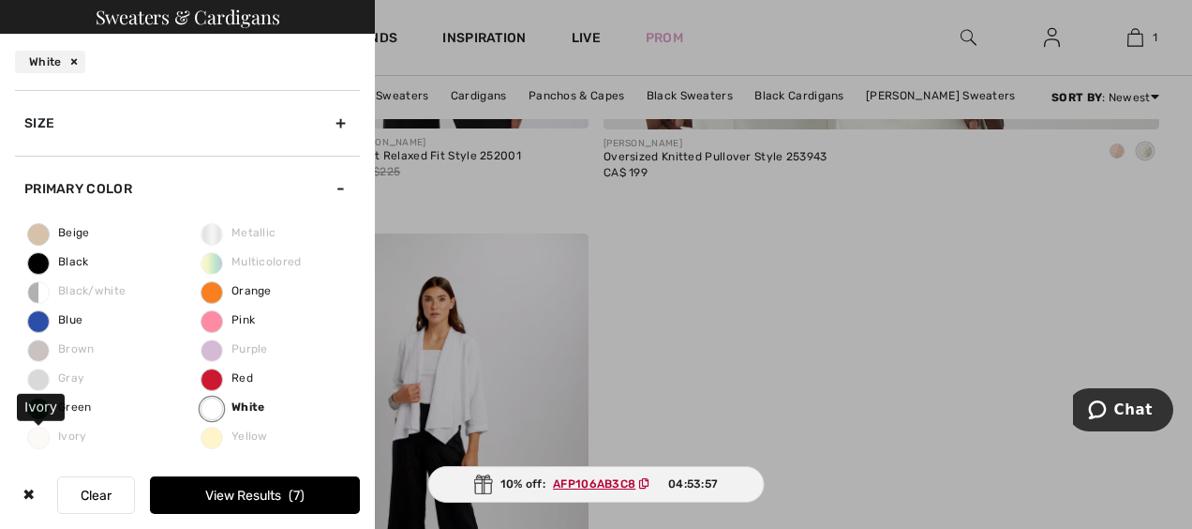
click at [75, 439] on span "Ivory" at bounding box center [57, 435] width 59 height 13
click at [37, 440] on span "Ivory" at bounding box center [57, 435] width 59 height 13
click at [101, 489] on button "Clear" at bounding box center [96, 494] width 78 height 37
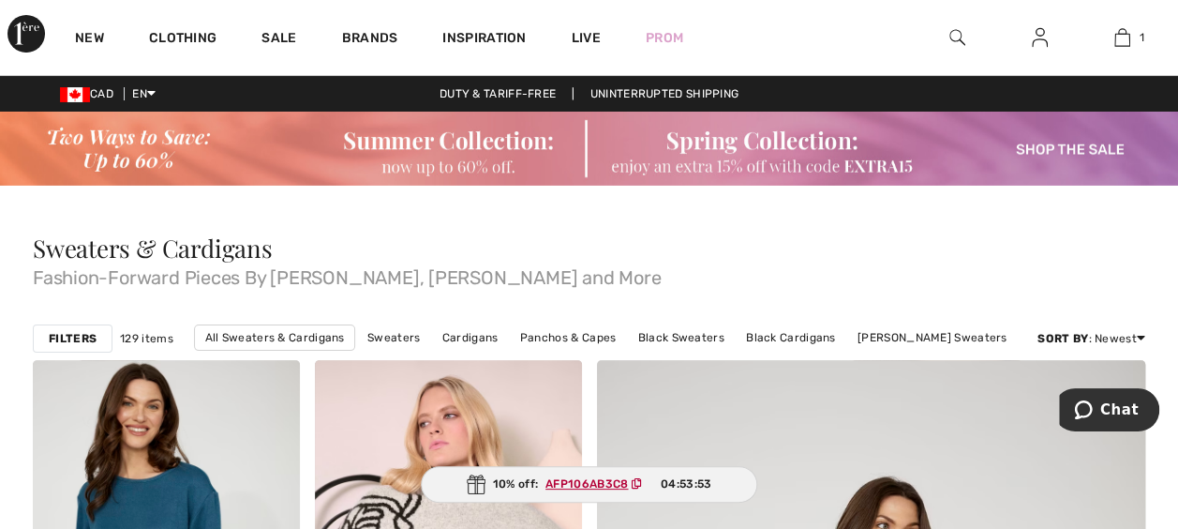
click at [88, 341] on strong "Filters" at bounding box center [73, 338] width 48 height 17
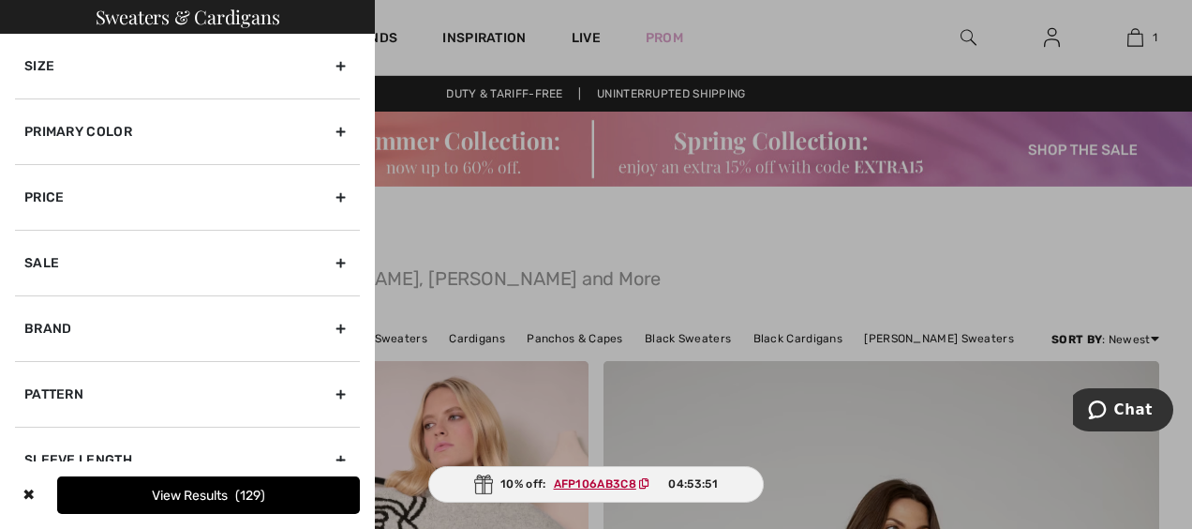
click at [58, 112] on div "Primary Color" at bounding box center [187, 131] width 345 height 66
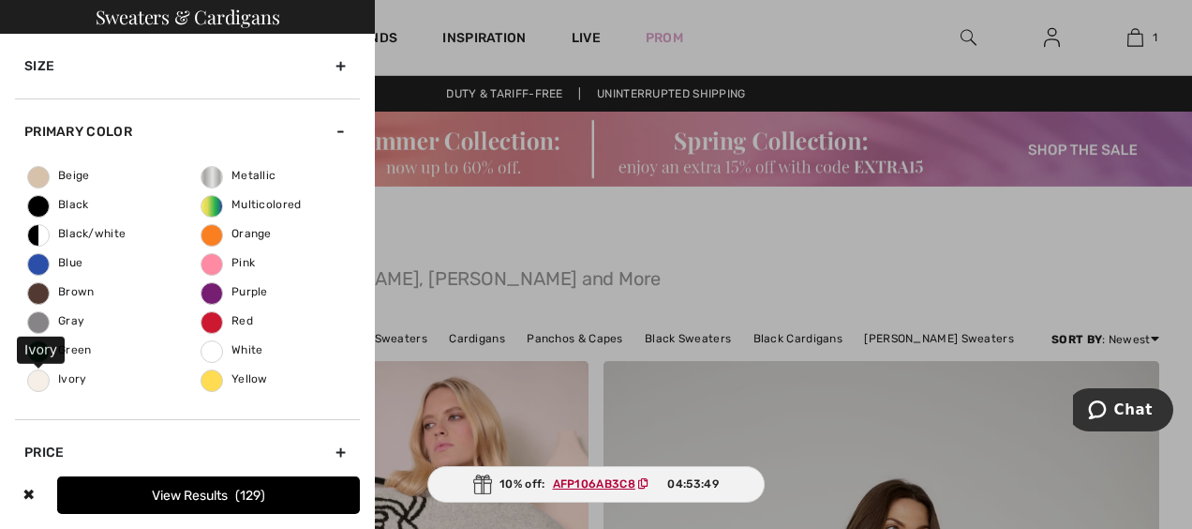
click at [60, 377] on span "Ivory" at bounding box center [57, 378] width 59 height 13
click at [0, 0] on input "Ivory" at bounding box center [0, 0] width 0 height 0
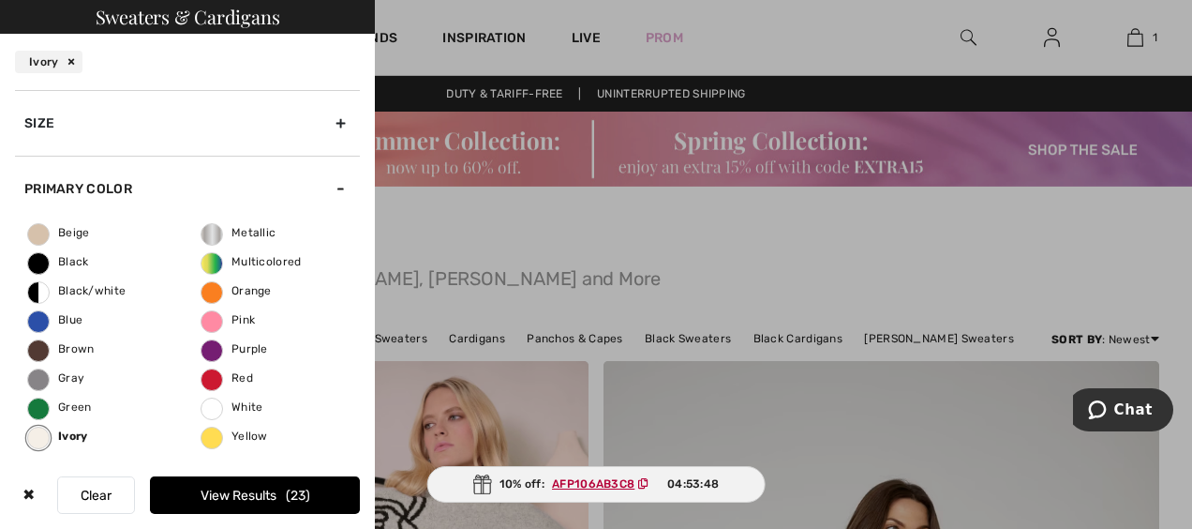
click at [232, 492] on button "View Results 23" at bounding box center [255, 494] width 210 height 37
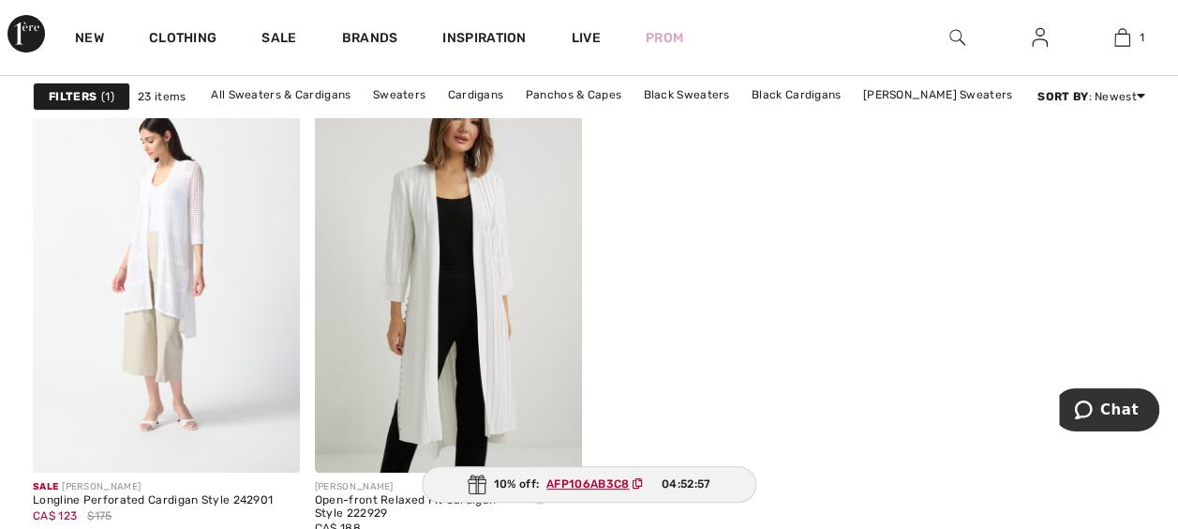
scroll to position [3527, 0]
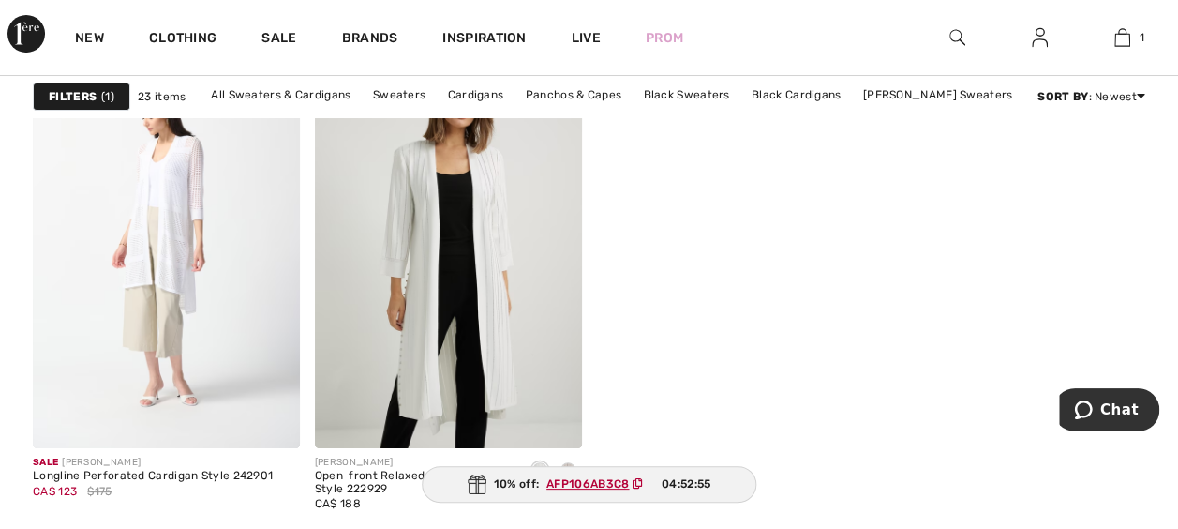
click at [52, 90] on strong "Filters" at bounding box center [73, 96] width 48 height 17
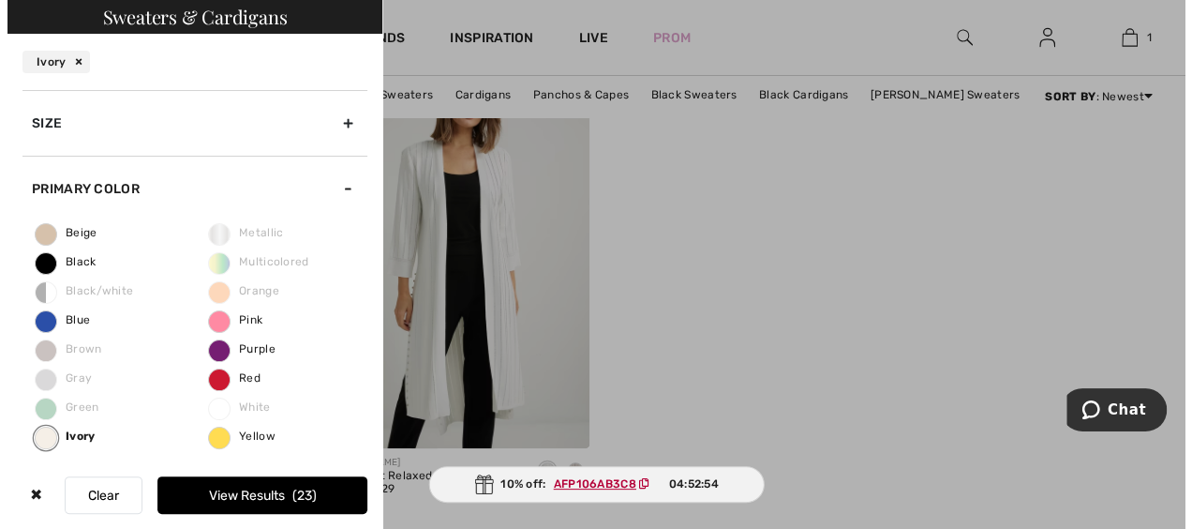
scroll to position [3562, 0]
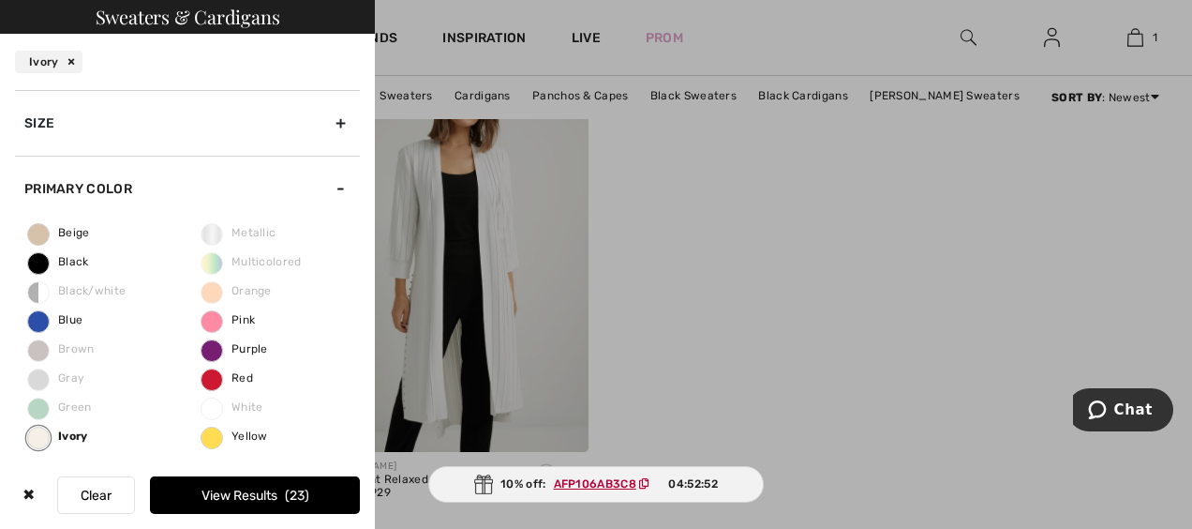
click at [93, 497] on button "Clear" at bounding box center [96, 494] width 78 height 37
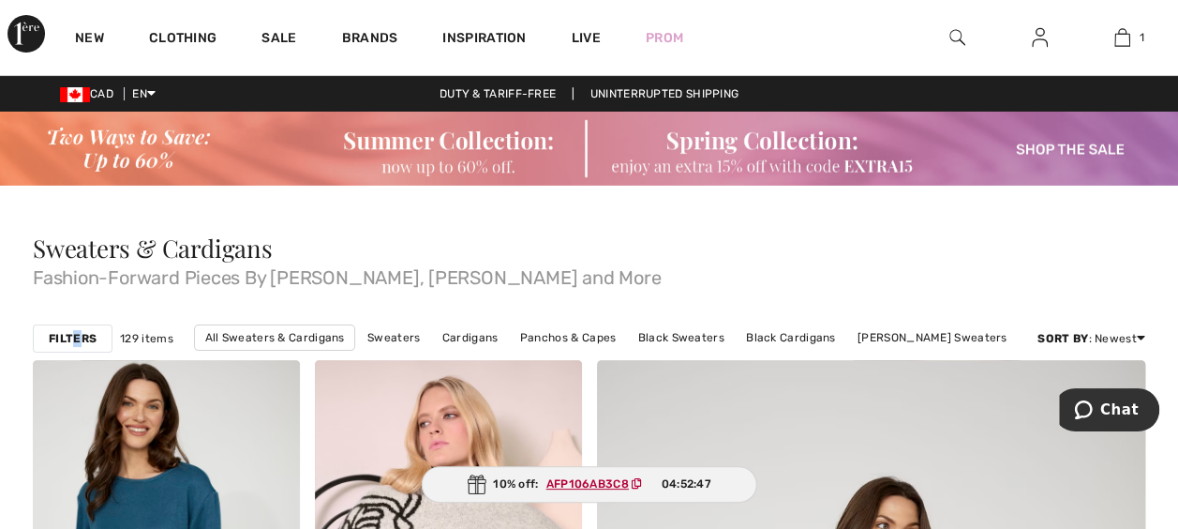
click at [75, 337] on strong "Filters" at bounding box center [73, 338] width 48 height 17
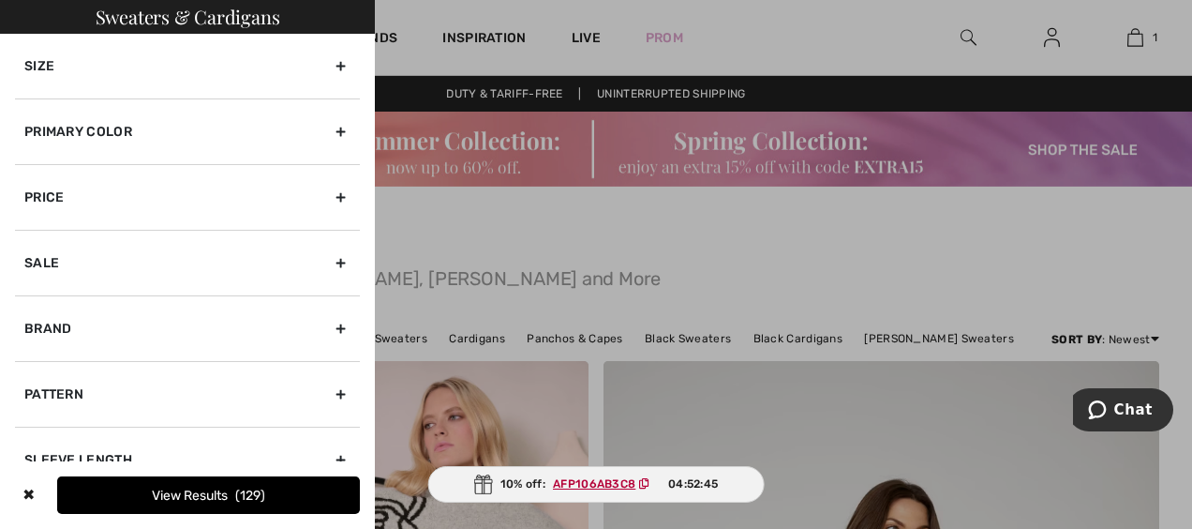
drag, startPoint x: 75, startPoint y: 337, endPoint x: 26, endPoint y: 130, distance: 212.8
click at [26, 130] on div "Primary Color" at bounding box center [187, 131] width 345 height 66
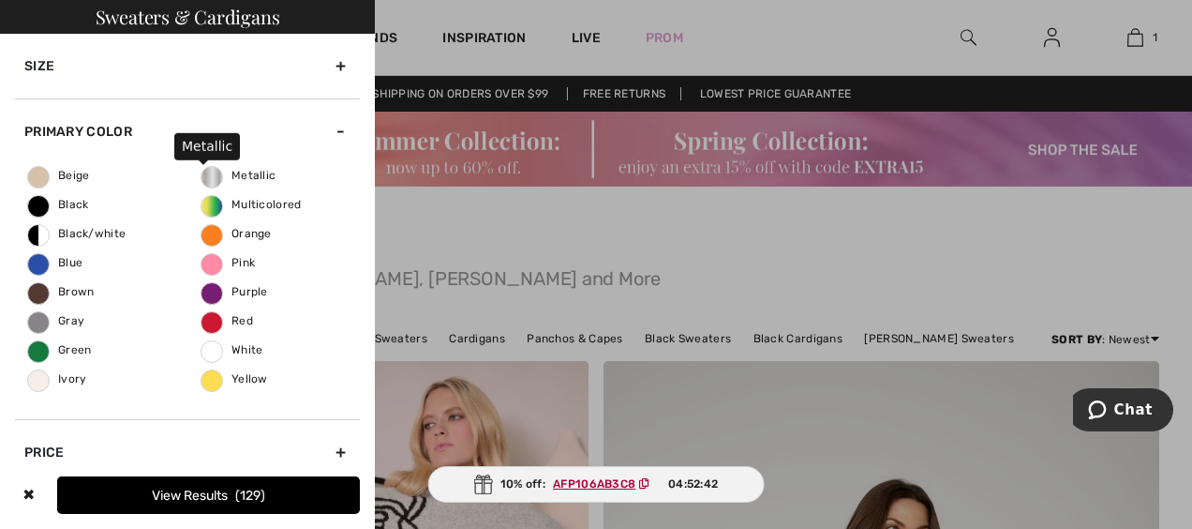
click at [213, 172] on span "Metallic" at bounding box center [239, 175] width 74 height 13
click at [0, 0] on input "Metallic" at bounding box center [0, 0] width 0 height 0
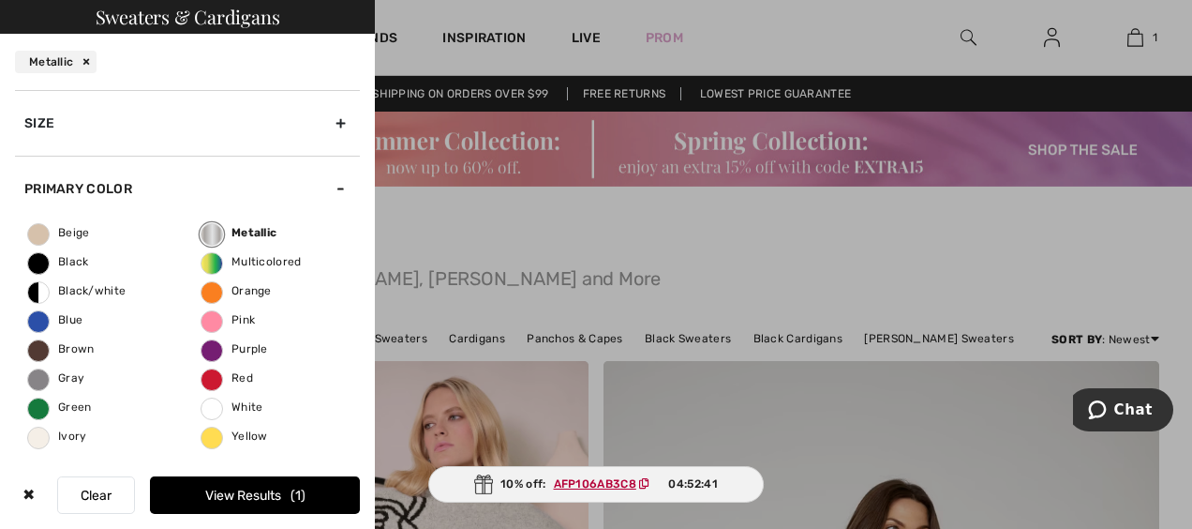
click at [234, 490] on button "View Results 1" at bounding box center [255, 494] width 210 height 37
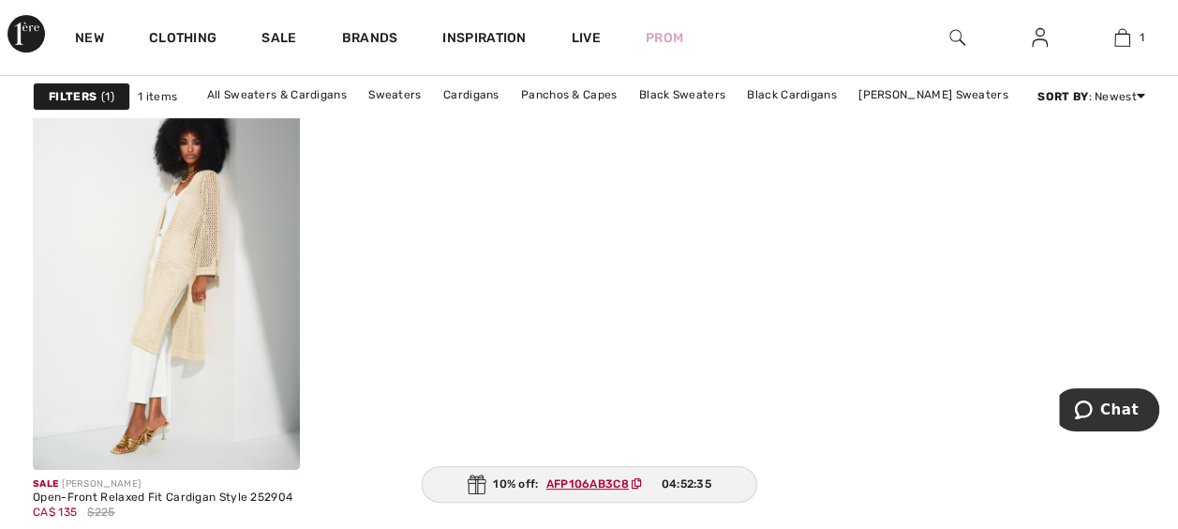
scroll to position [187, 0]
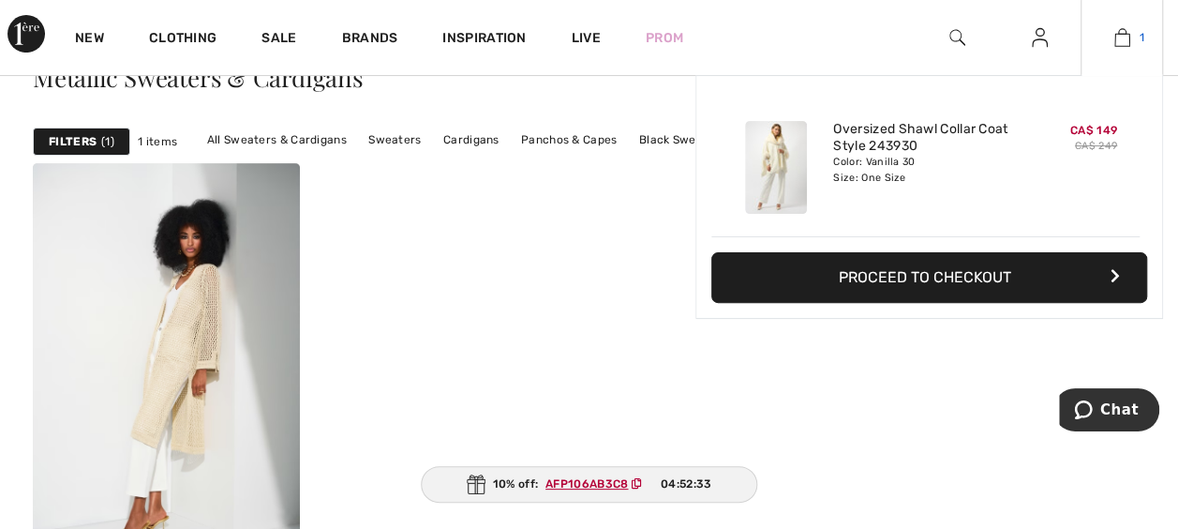
click at [1127, 37] on img at bounding box center [1123, 37] width 16 height 22
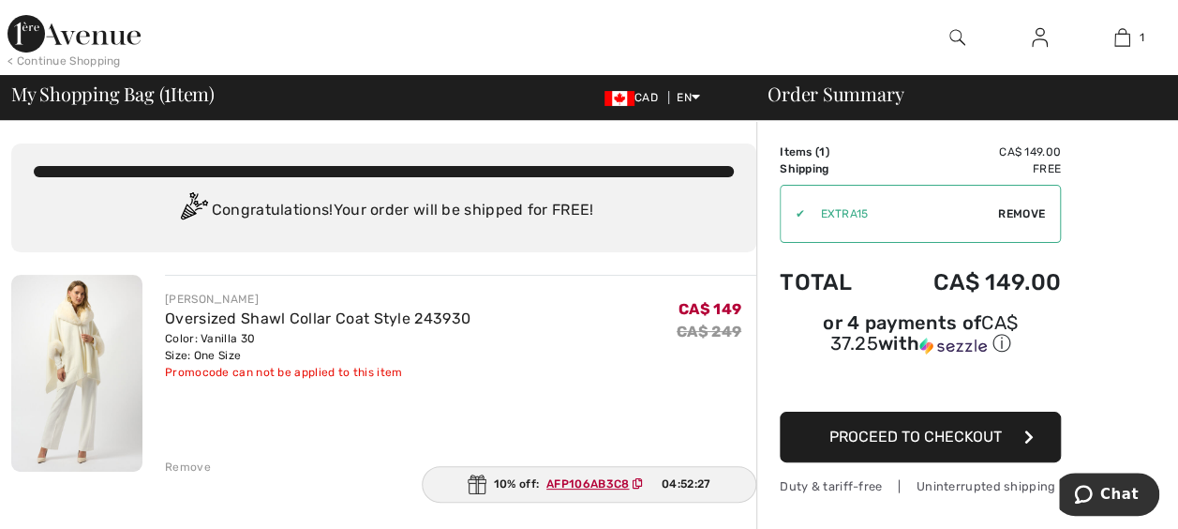
click at [62, 340] on img at bounding box center [76, 373] width 131 height 197
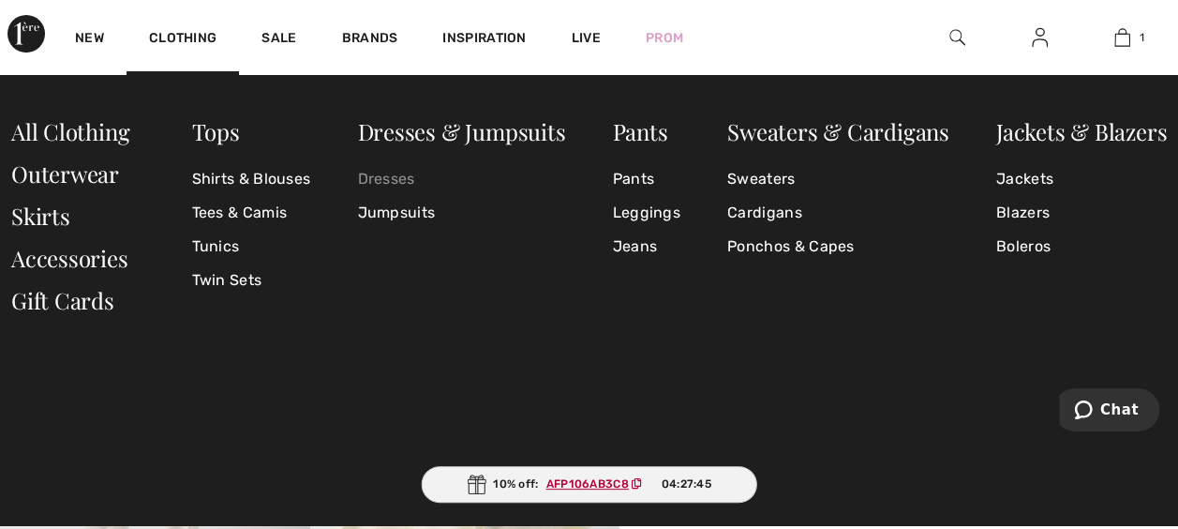
click at [371, 176] on link "Dresses" at bounding box center [461, 179] width 208 height 34
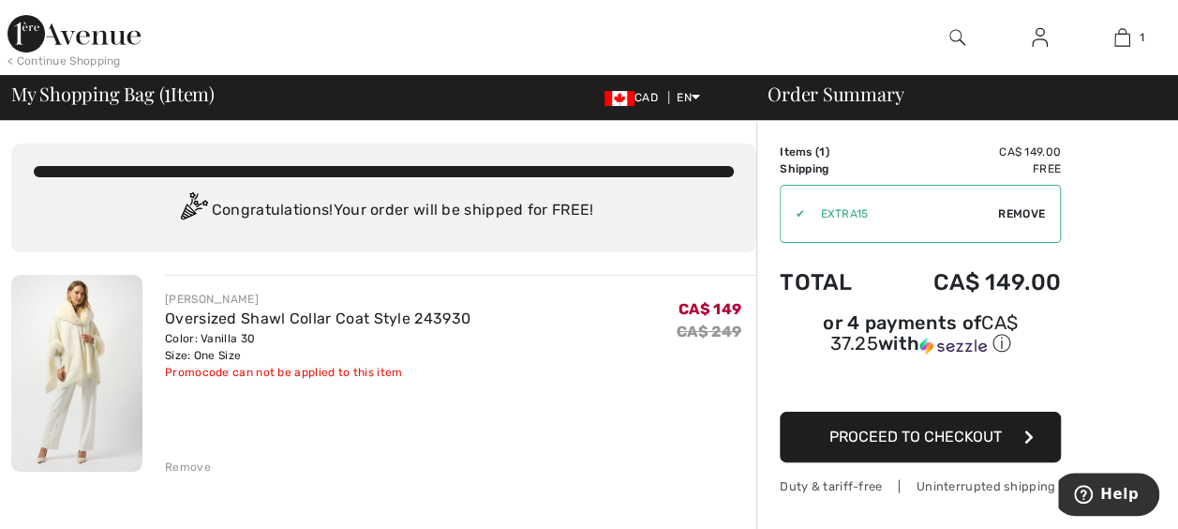
click at [65, 343] on img at bounding box center [76, 373] width 131 height 197
